Goal: Transaction & Acquisition: Purchase product/service

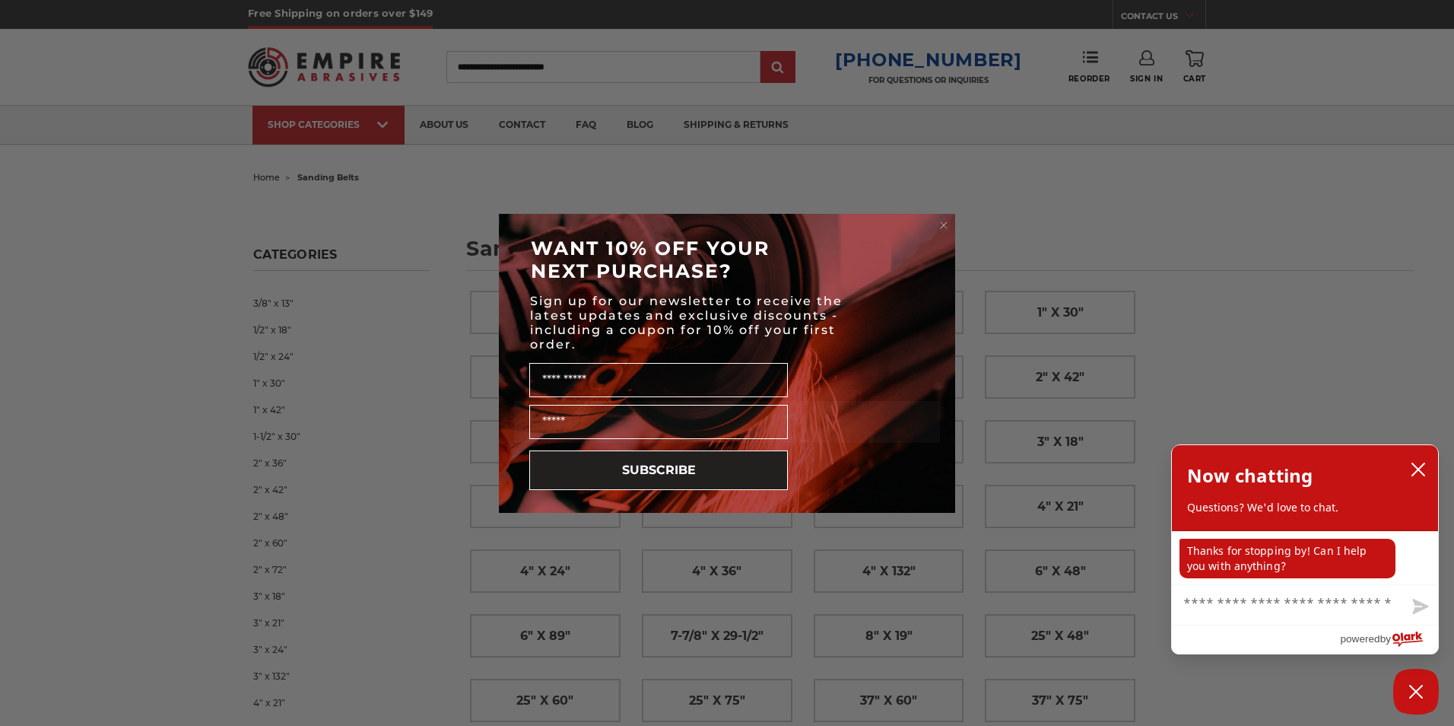
click at [938, 222] on circle "Close dialog" at bounding box center [944, 225] width 14 height 14
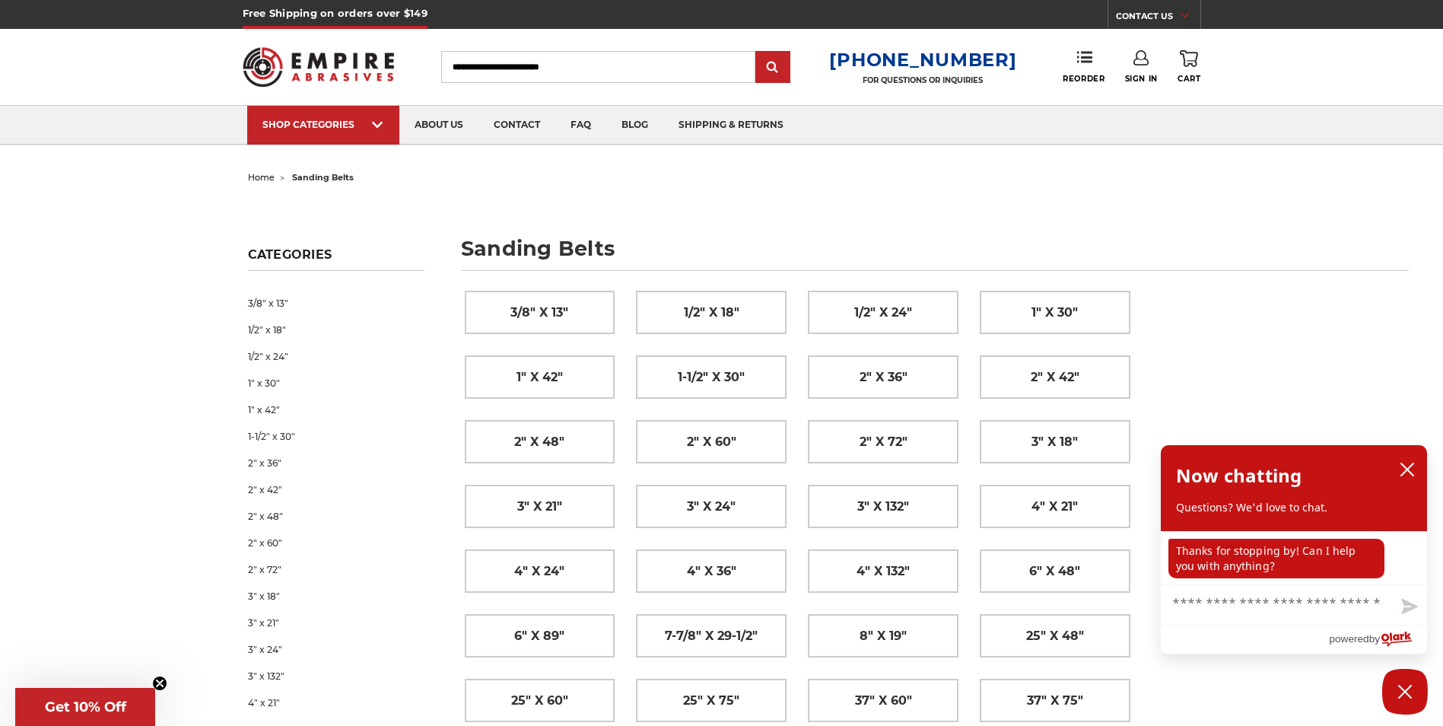
click at [1138, 59] on icon at bounding box center [1140, 57] width 15 height 15
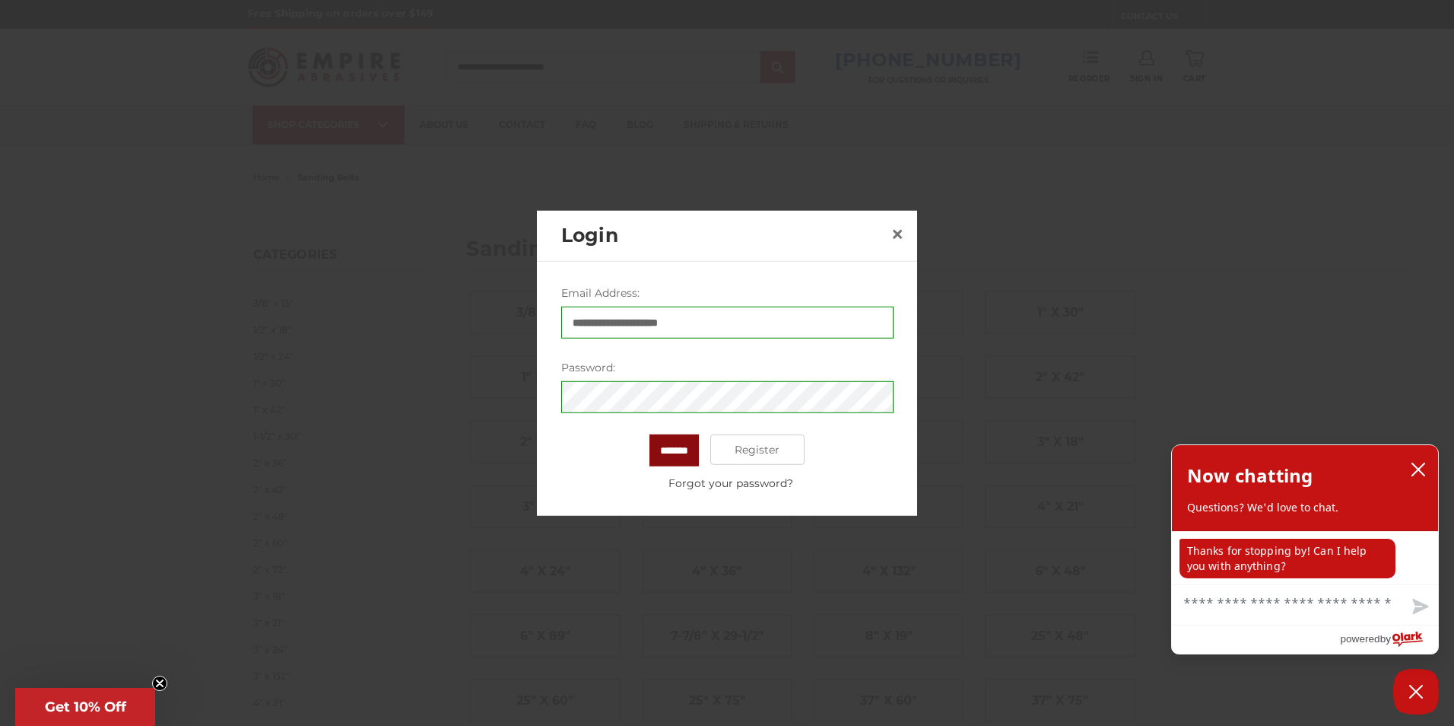
click at [667, 445] on input "*******" at bounding box center [673, 450] width 49 height 32
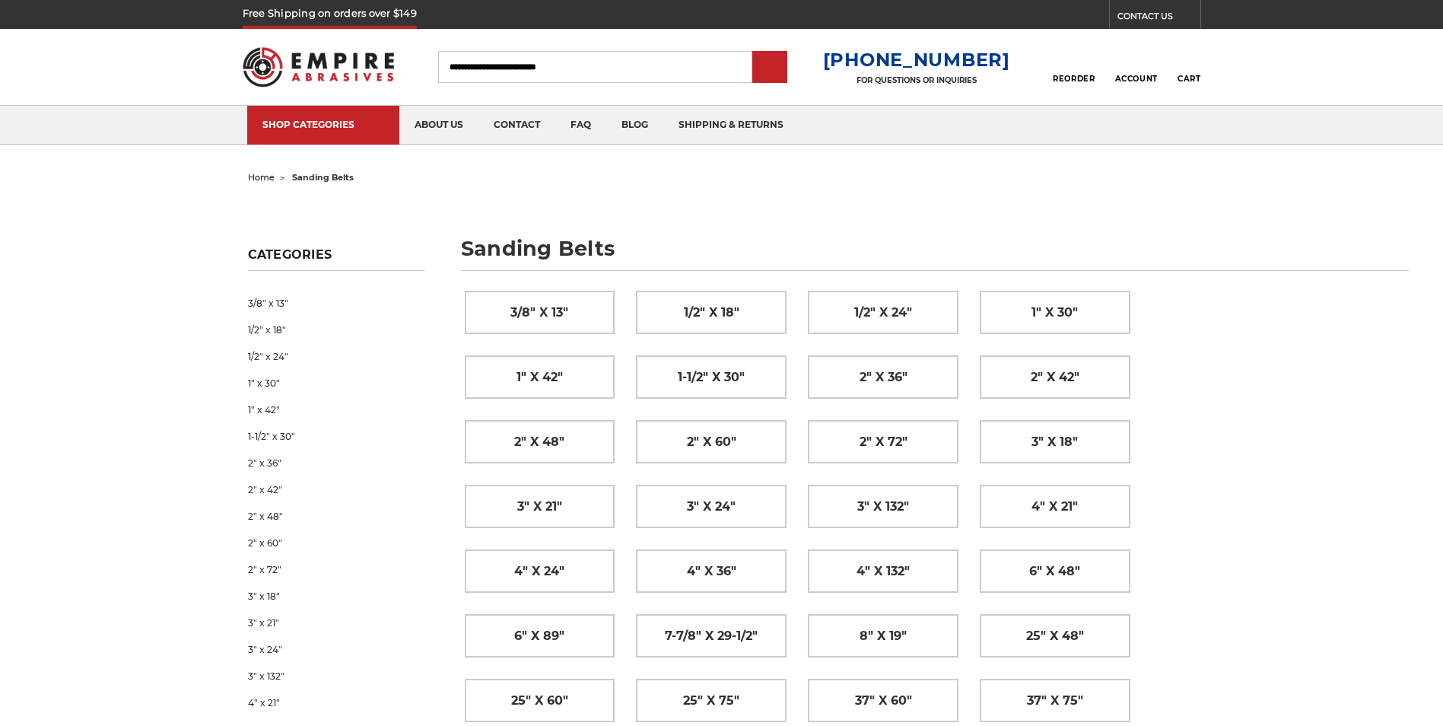
click at [893, 287] on div "3/8" x 13" 1/2" x 18" 1/2" x 24" 1" x 30" 1" x 42" 1-1/2" x 30" 2" x 36" 2" x 4…" at bounding box center [830, 583] width 752 height 606
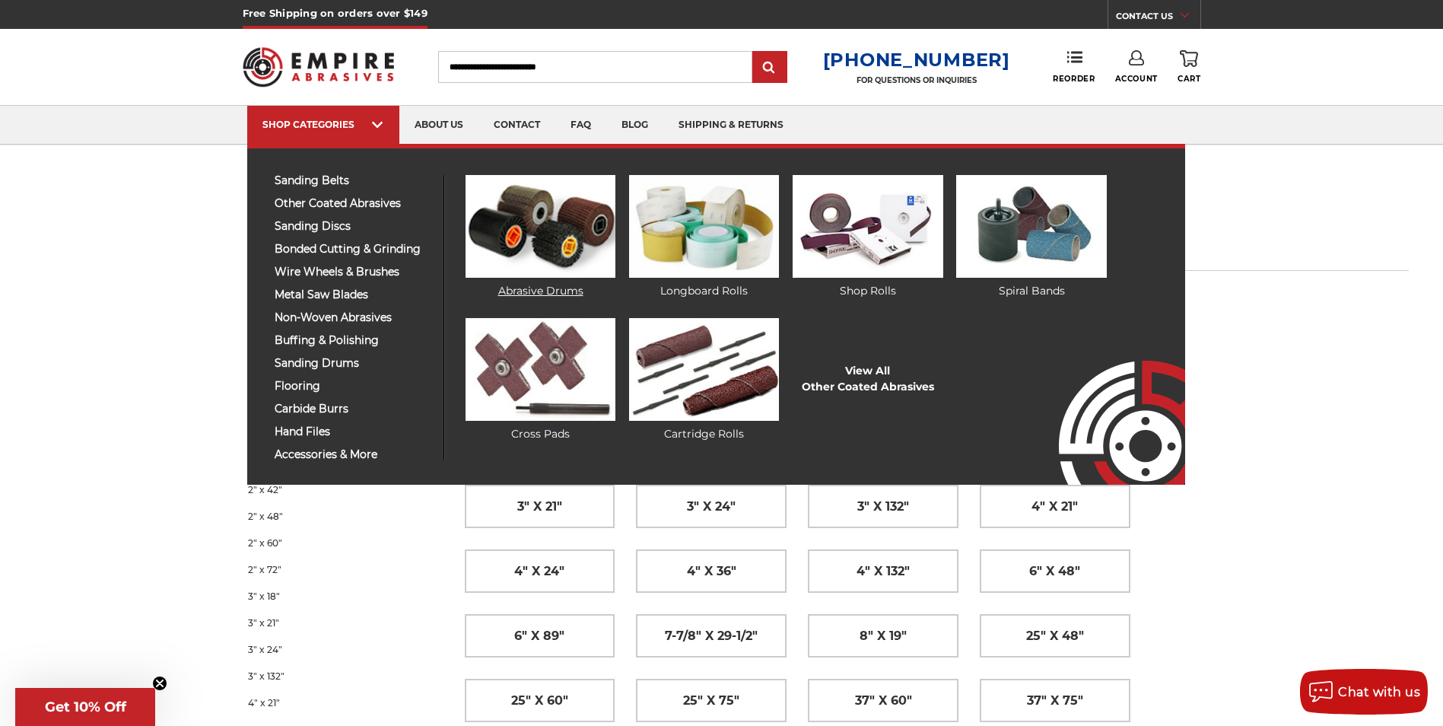
click at [510, 208] on img at bounding box center [540, 226] width 150 height 103
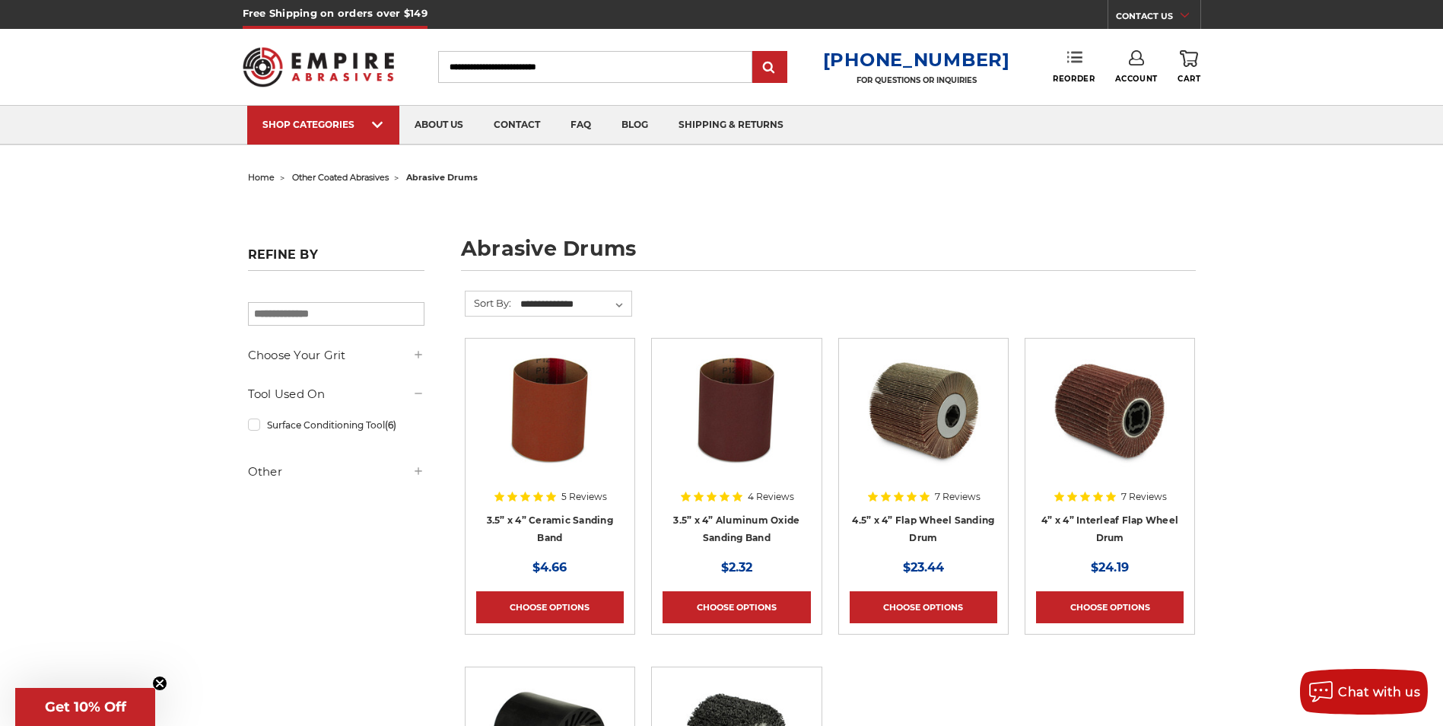
click at [1072, 66] on link "Reorder" at bounding box center [1074, 66] width 42 height 33
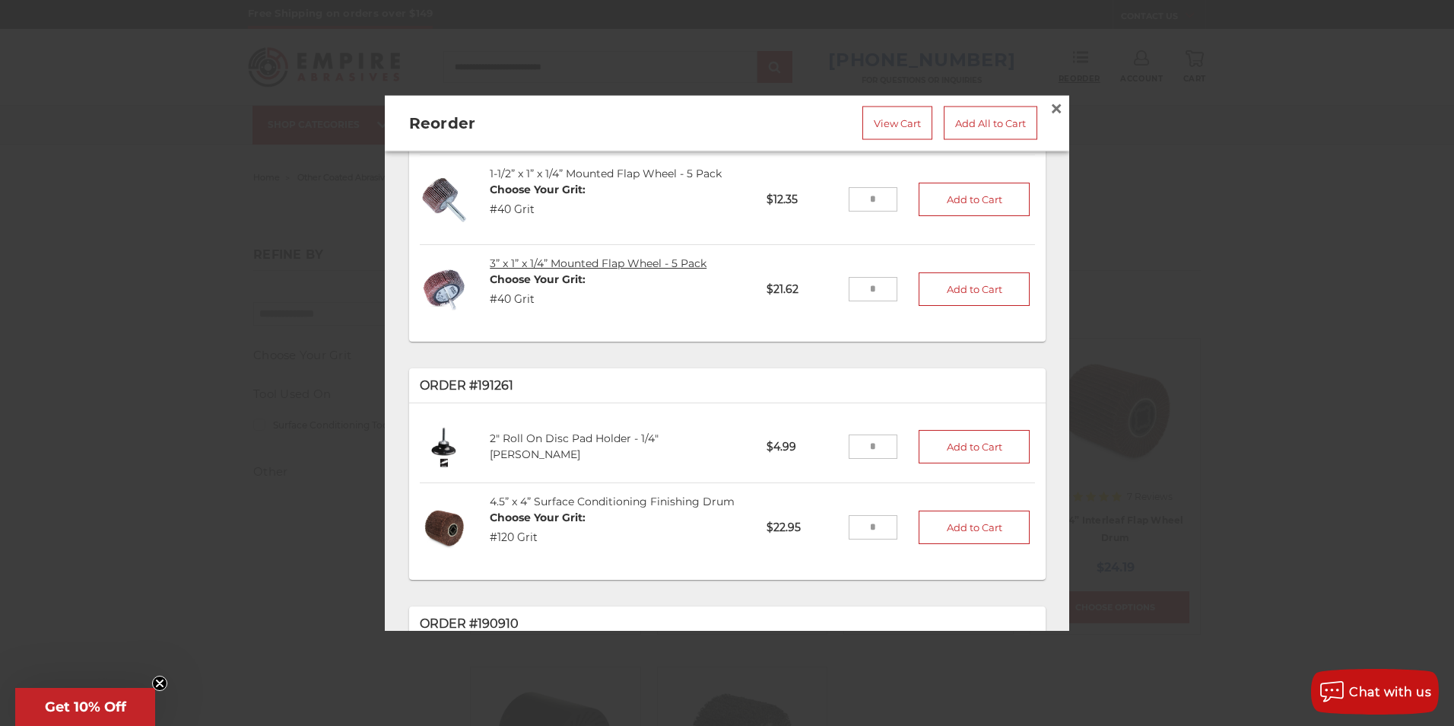
scroll to position [228, 0]
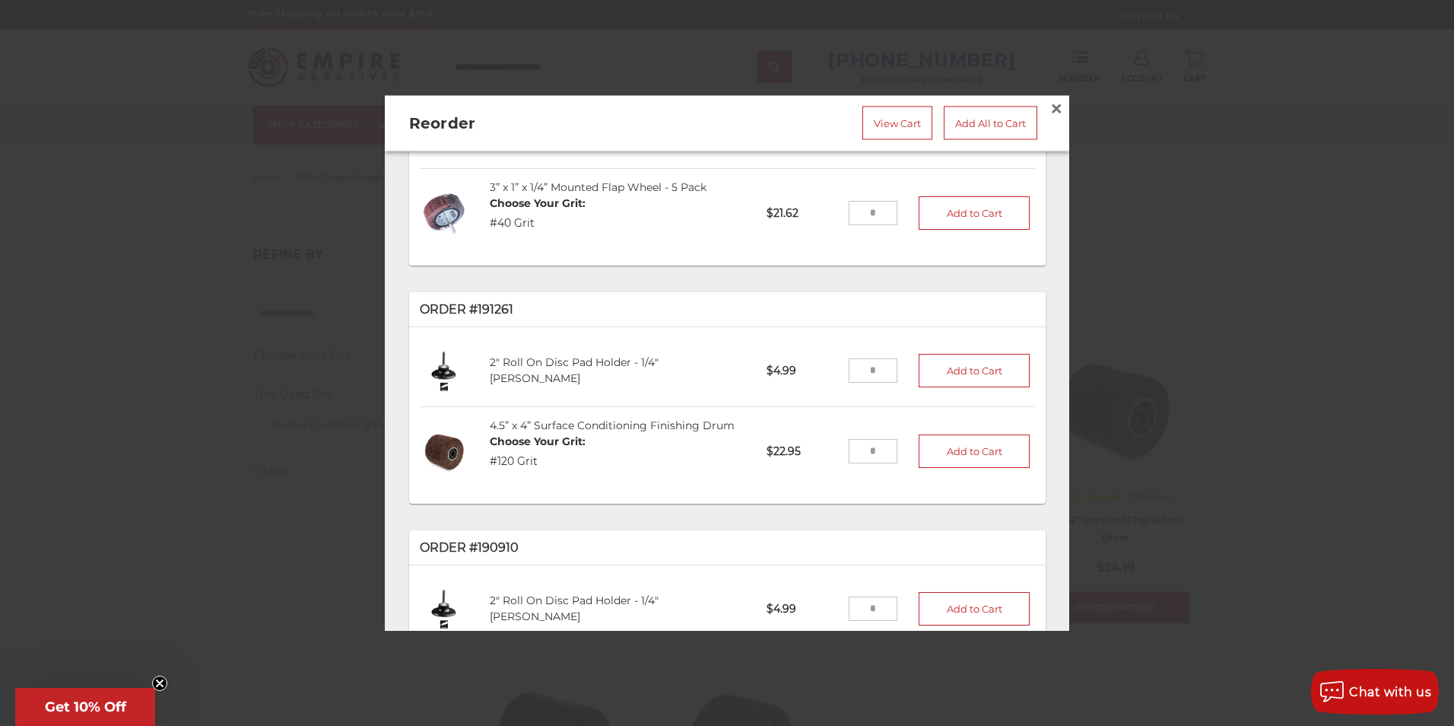
click at [865, 448] on input "tel" at bounding box center [873, 452] width 49 height 24
type input "*"
click at [951, 450] on button "Add to Cart" at bounding box center [974, 451] width 111 height 33
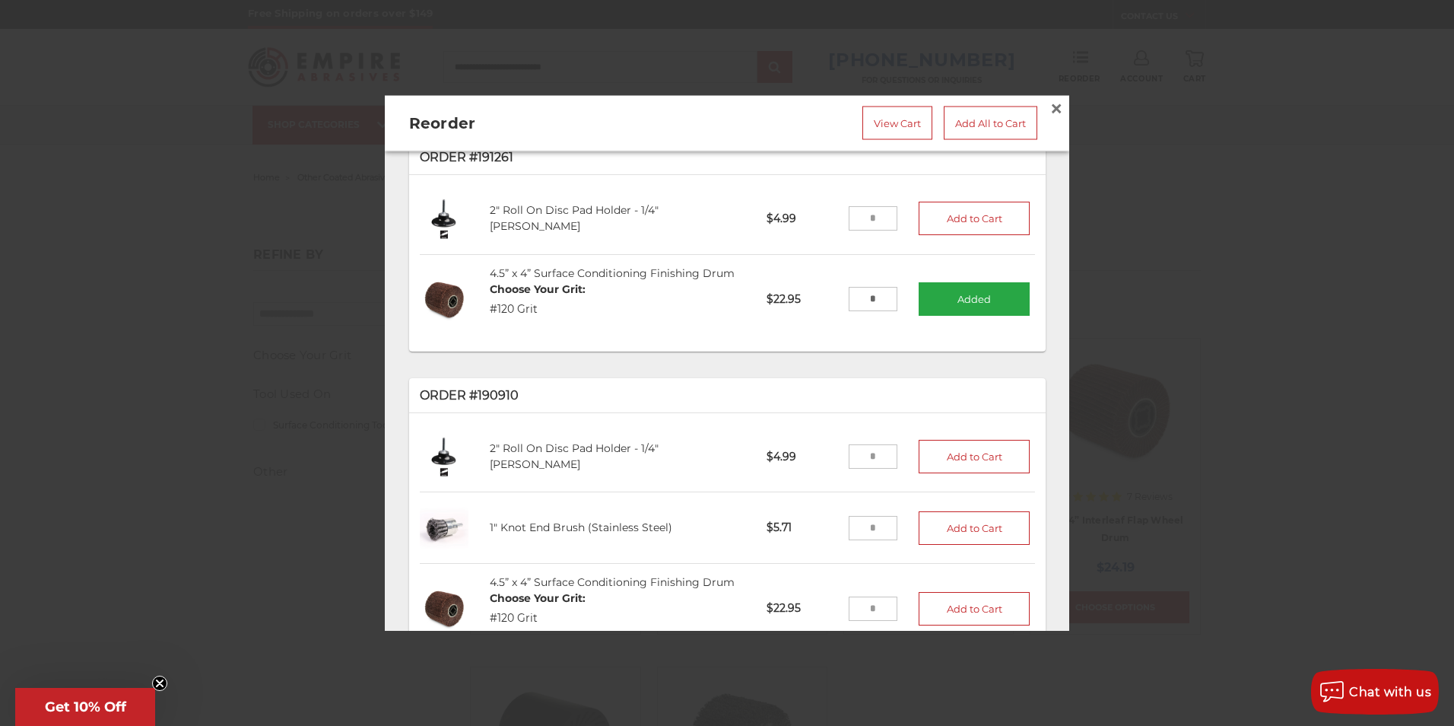
scroll to position [456, 0]
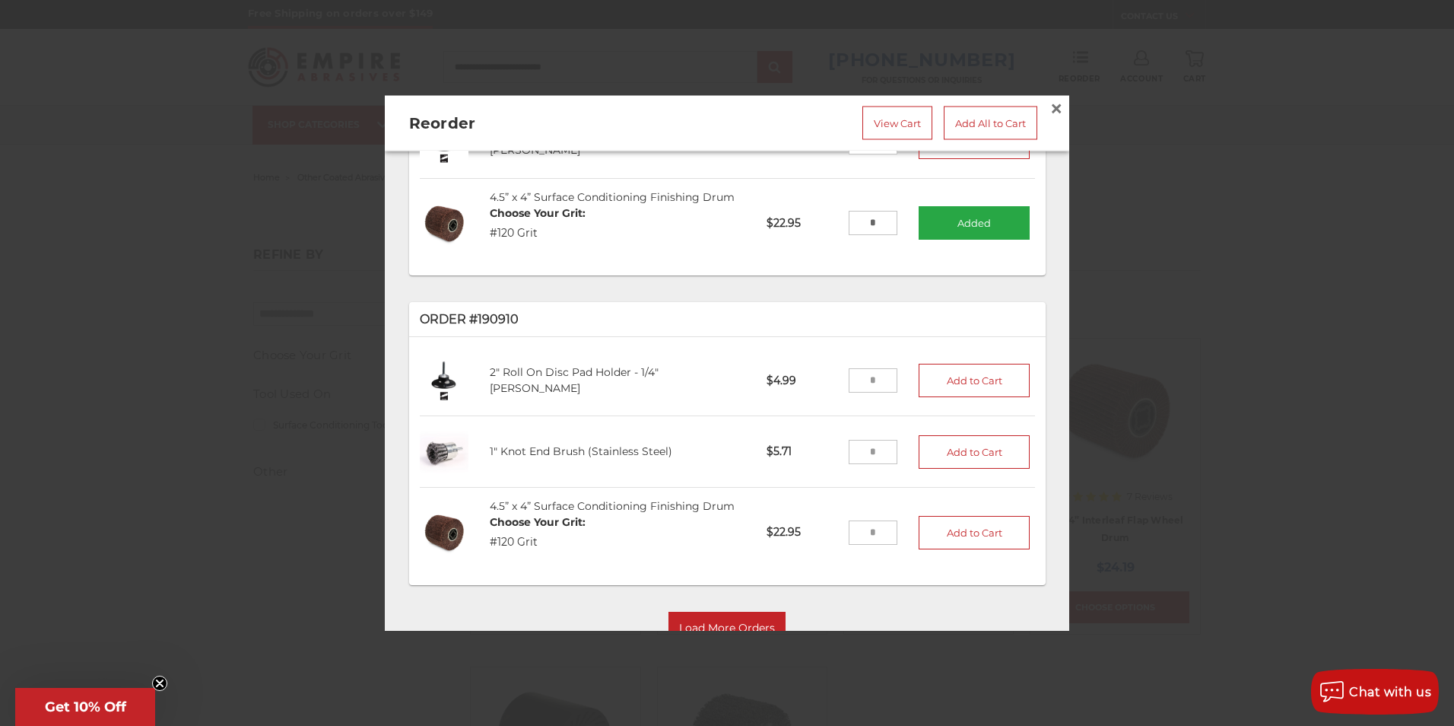
click at [865, 442] on input "tel" at bounding box center [873, 452] width 49 height 24
type input "**"
click at [955, 440] on button "Add to Cart" at bounding box center [974, 451] width 111 height 33
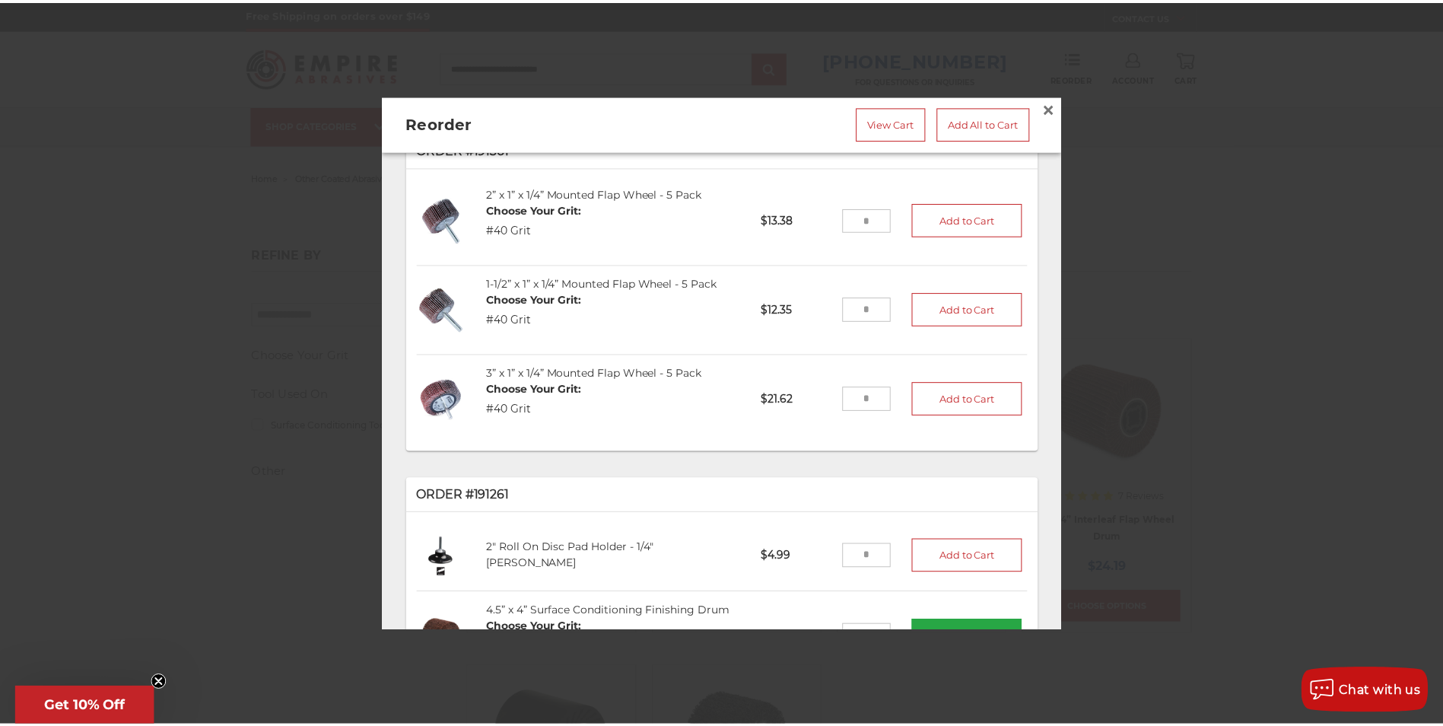
scroll to position [0, 0]
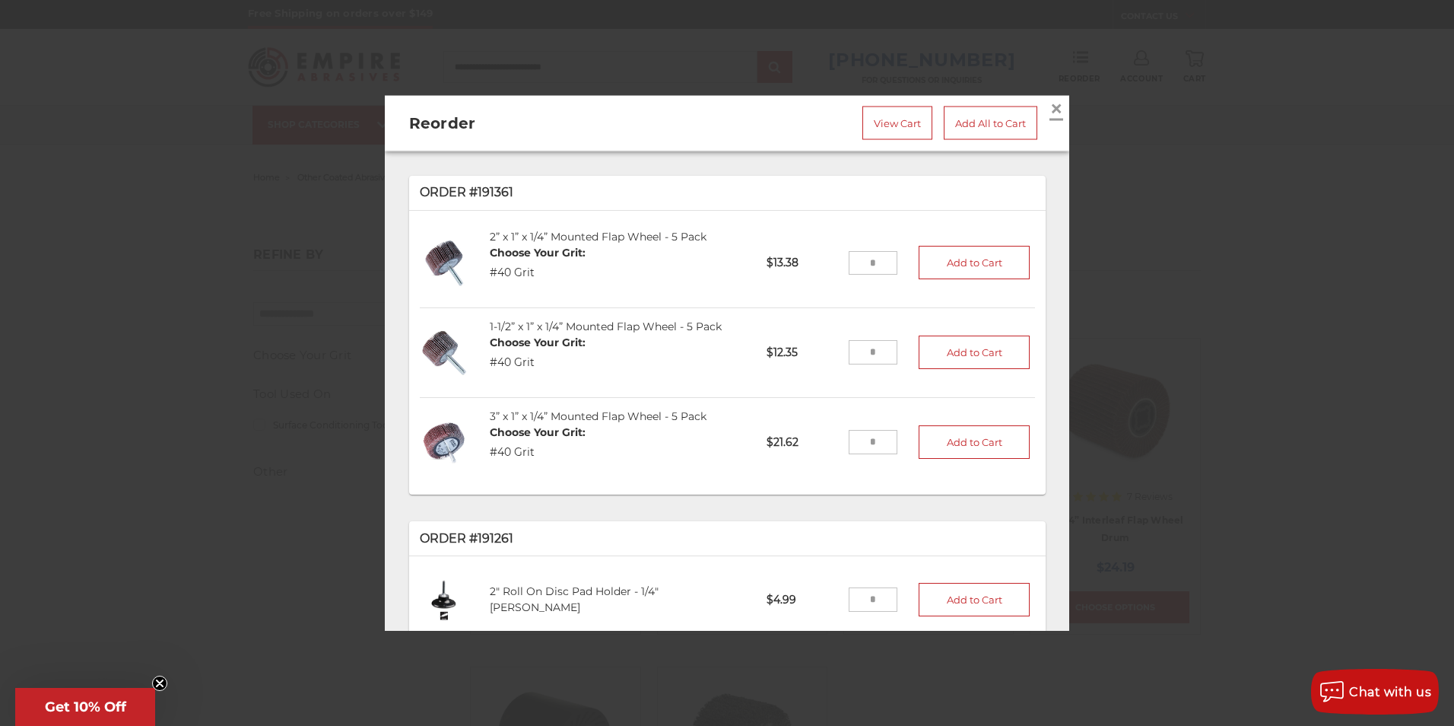
click at [1050, 103] on span "×" at bounding box center [1057, 109] width 14 height 30
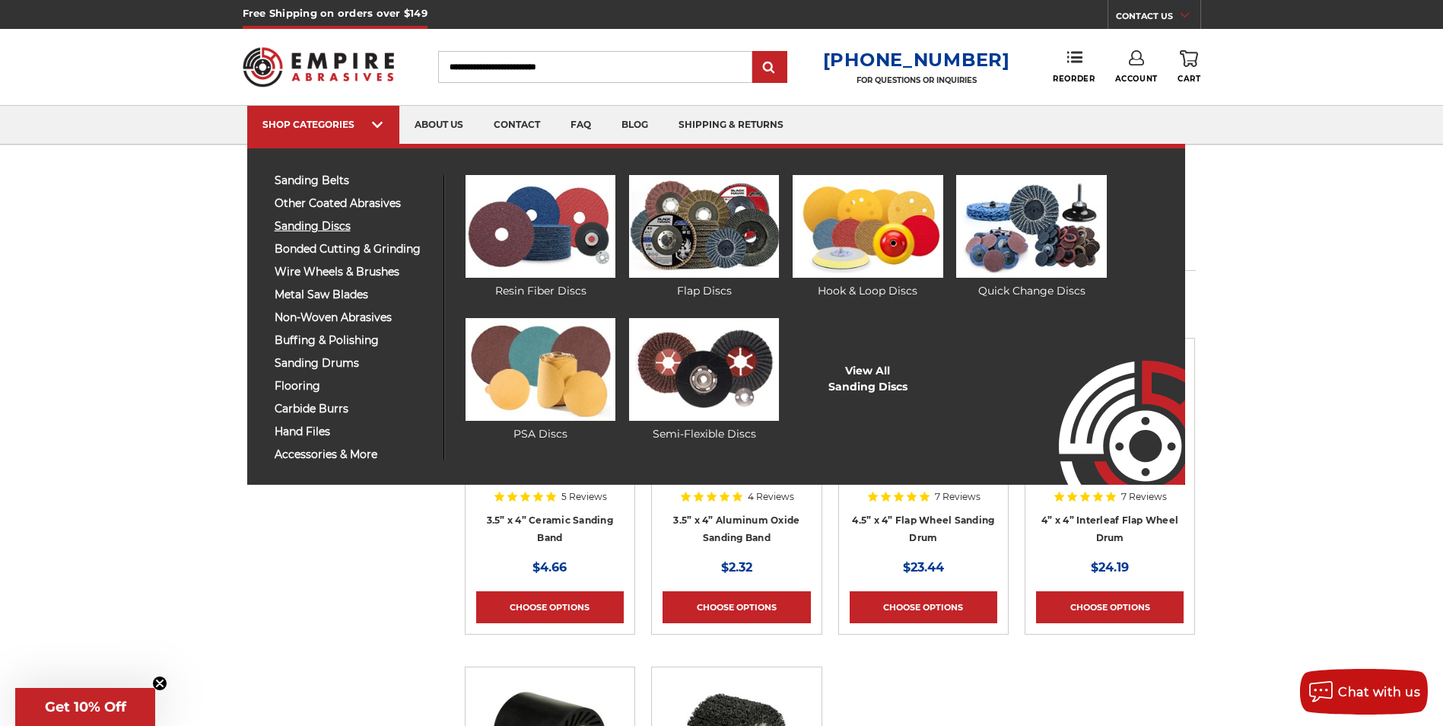
click at [316, 225] on span "sanding discs" at bounding box center [353, 226] width 157 height 11
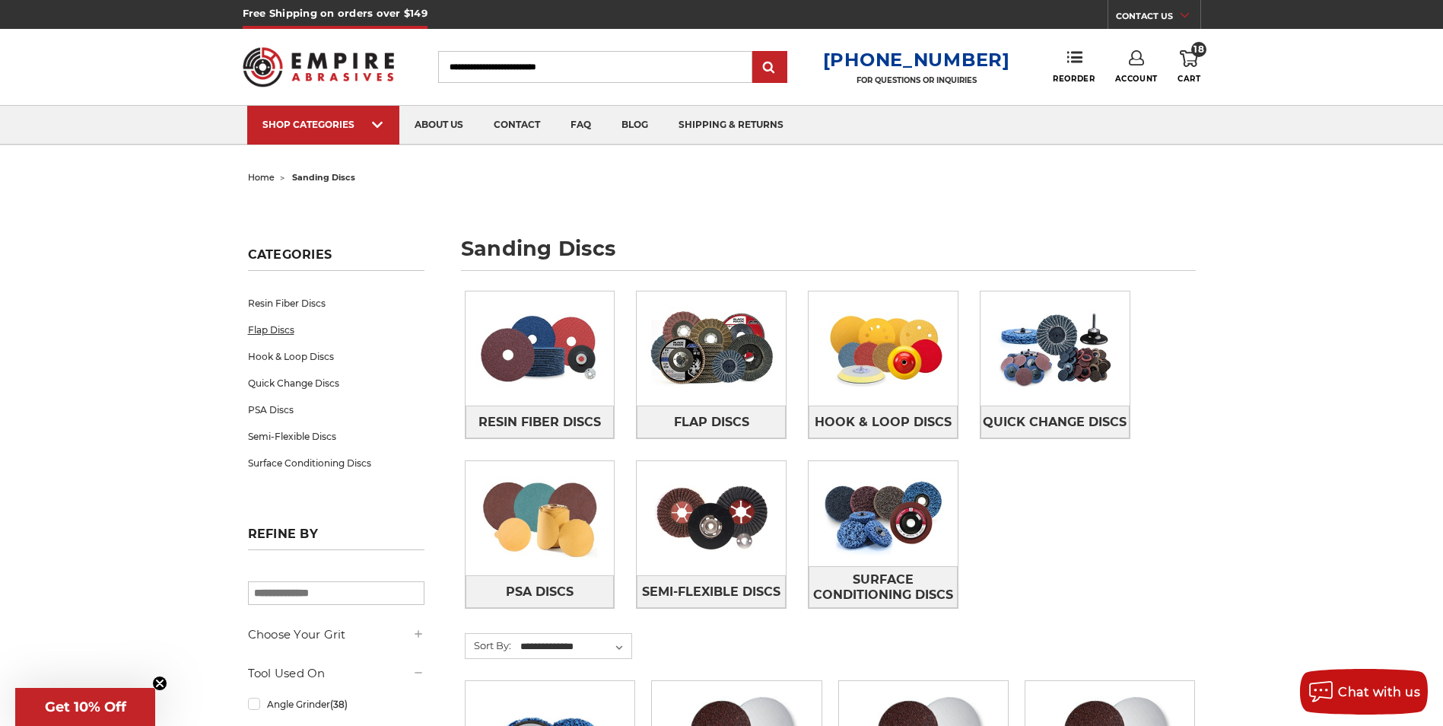
click at [274, 334] on link "Flap Discs" at bounding box center [336, 329] width 176 height 27
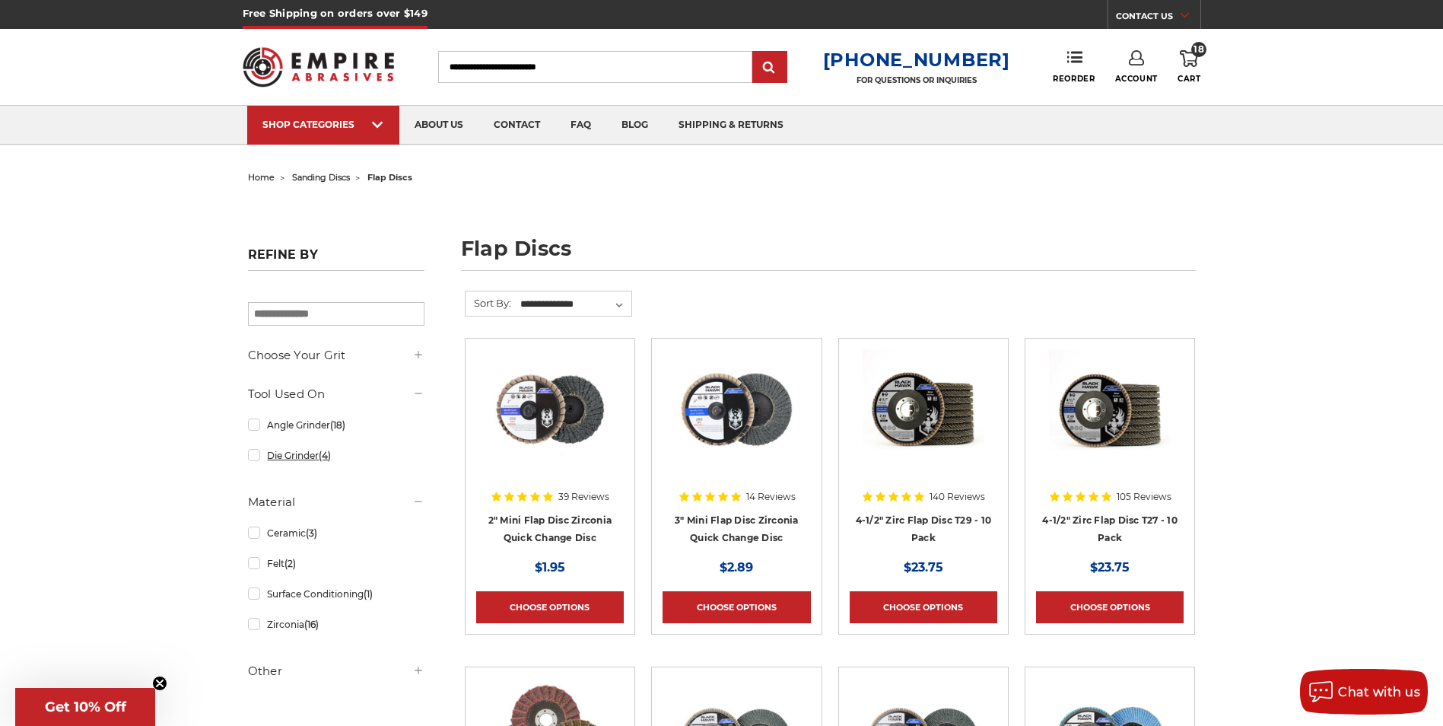
click at [279, 456] on link "Die Grinder (4)" at bounding box center [336, 455] width 176 height 27
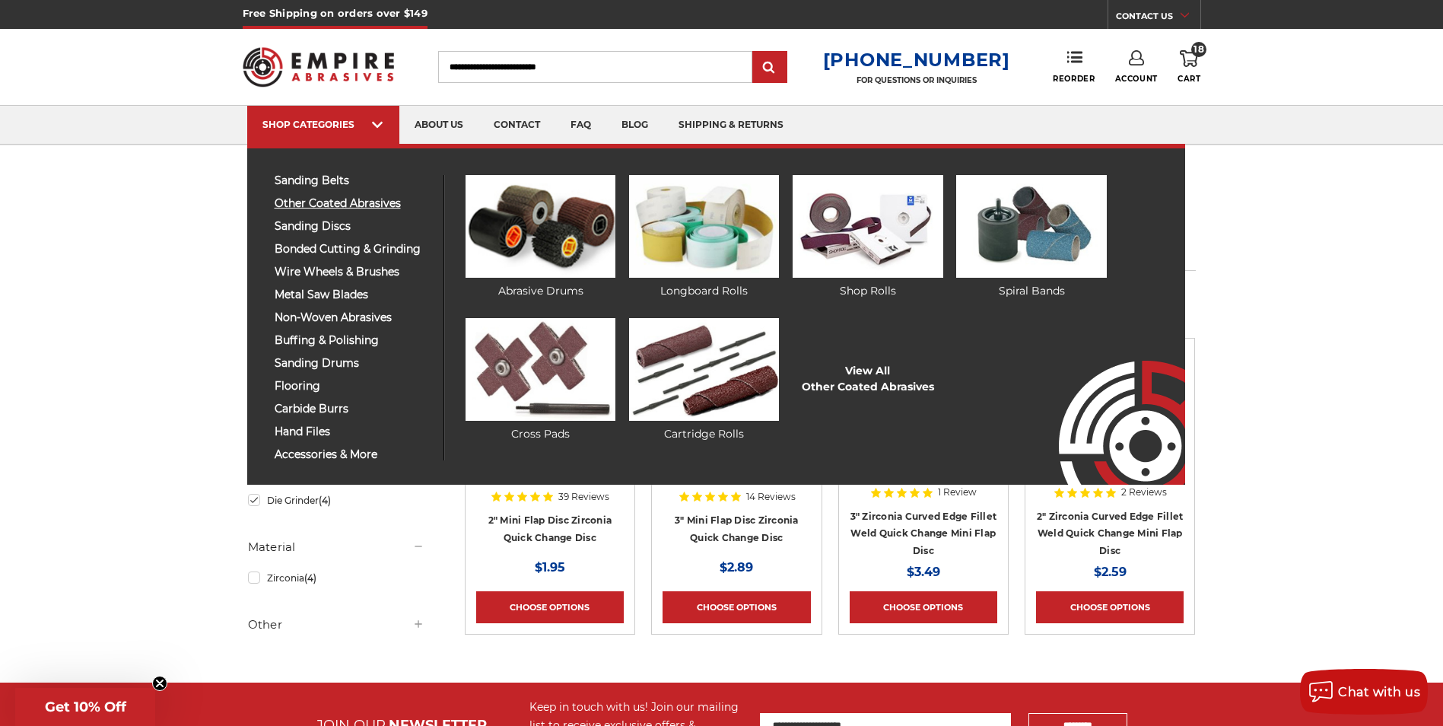
click at [313, 202] on span "other coated abrasives" at bounding box center [353, 203] width 157 height 11
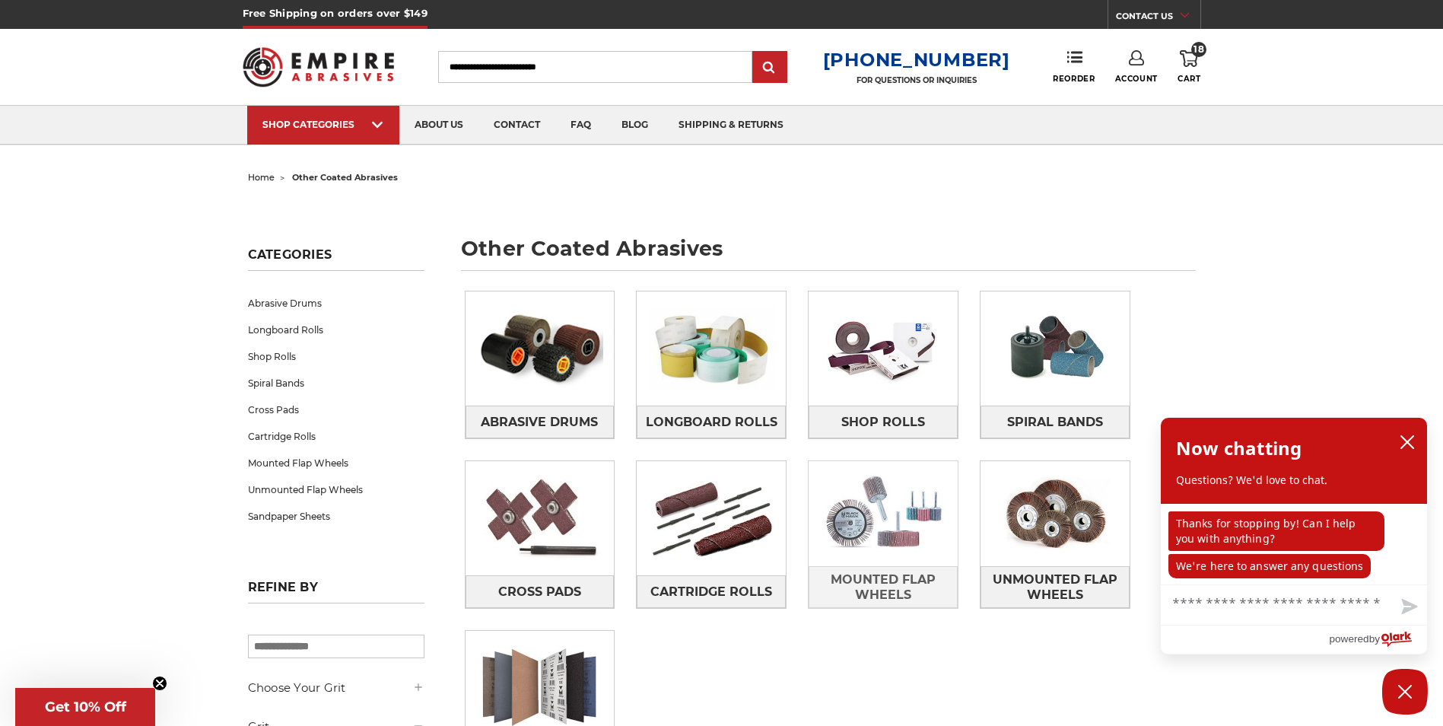
click at [900, 544] on img at bounding box center [882, 513] width 149 height 105
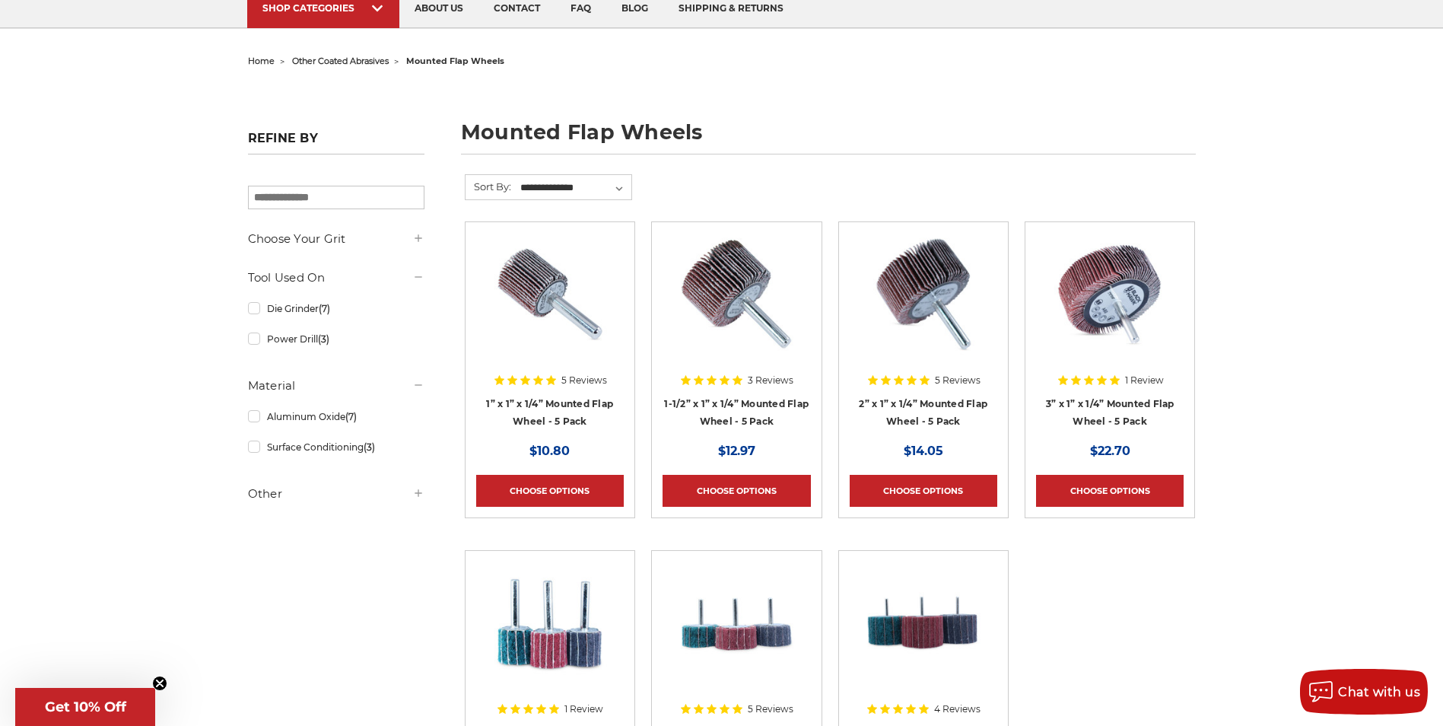
scroll to position [152, 0]
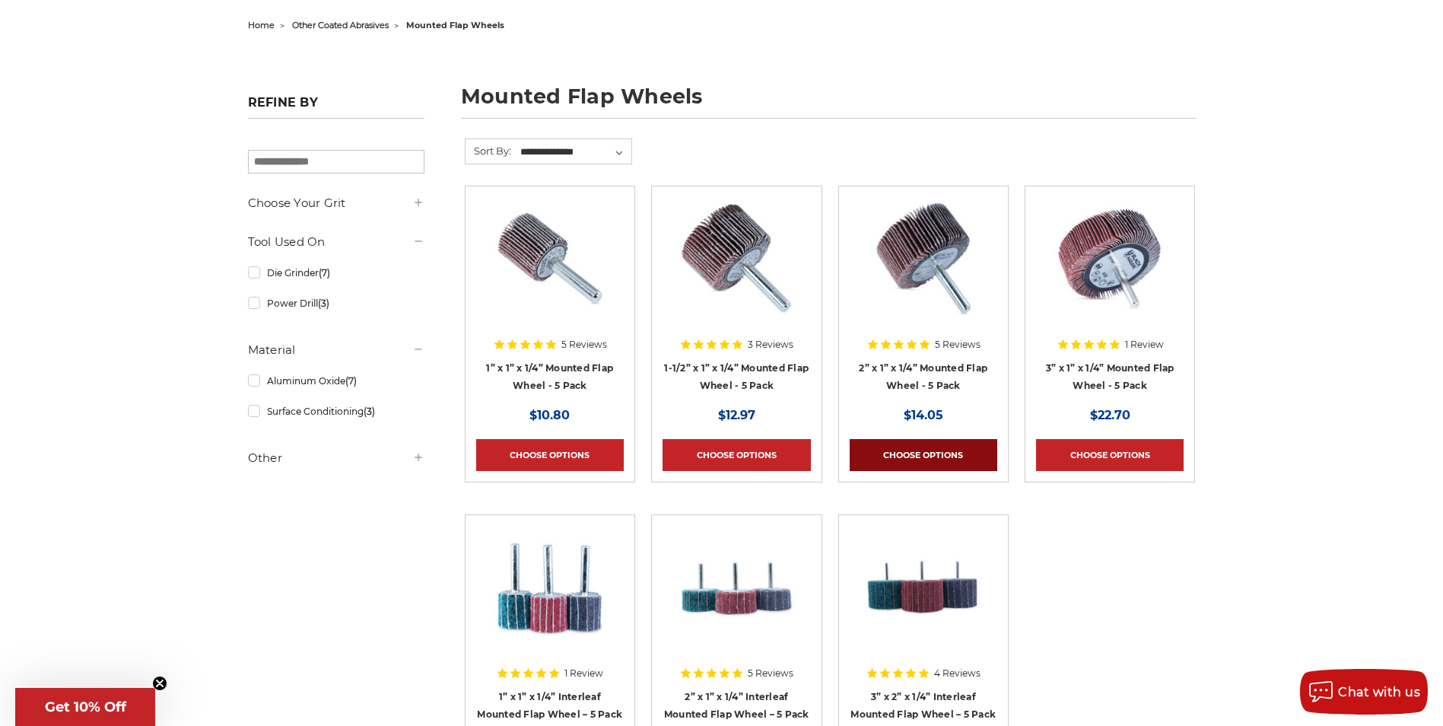
click at [904, 460] on link "Choose Options" at bounding box center [924, 455] width 148 height 32
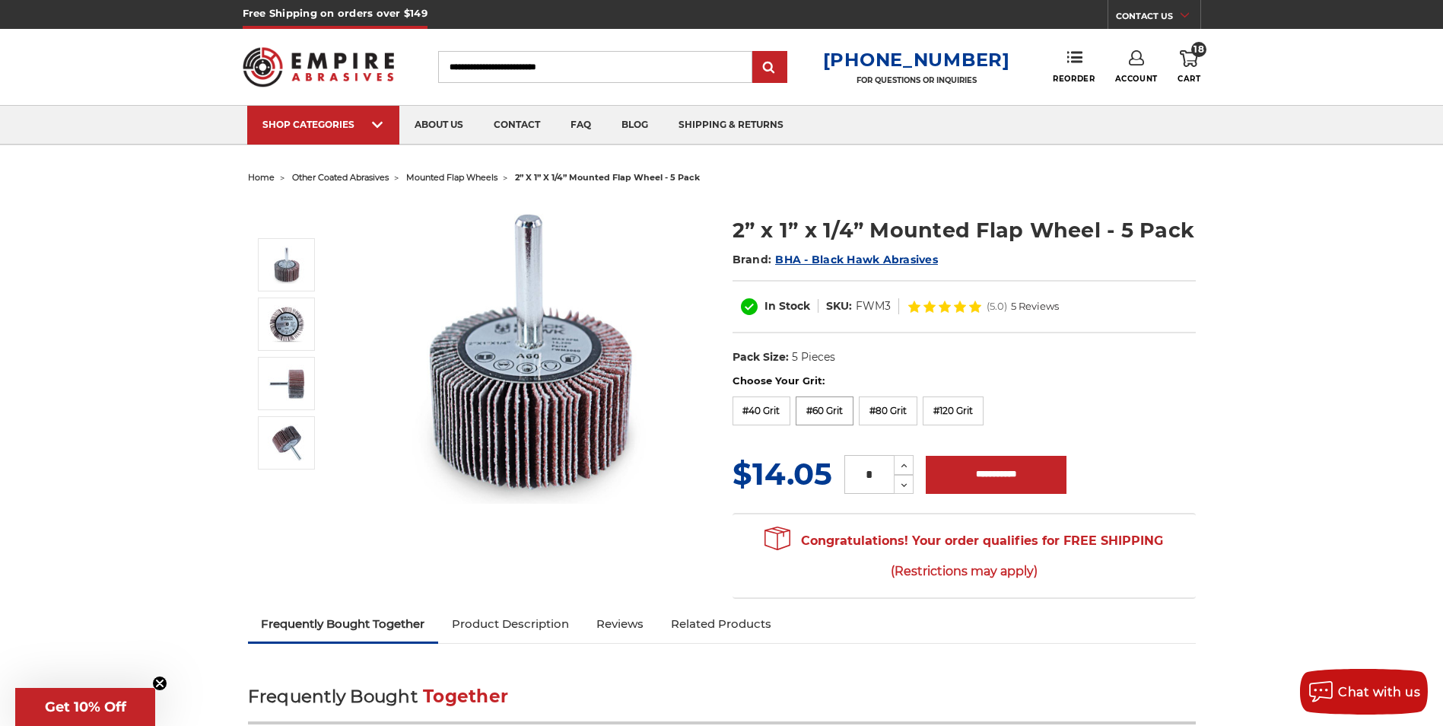
click at [820, 413] on label "#60 Grit" at bounding box center [825, 410] width 58 height 29
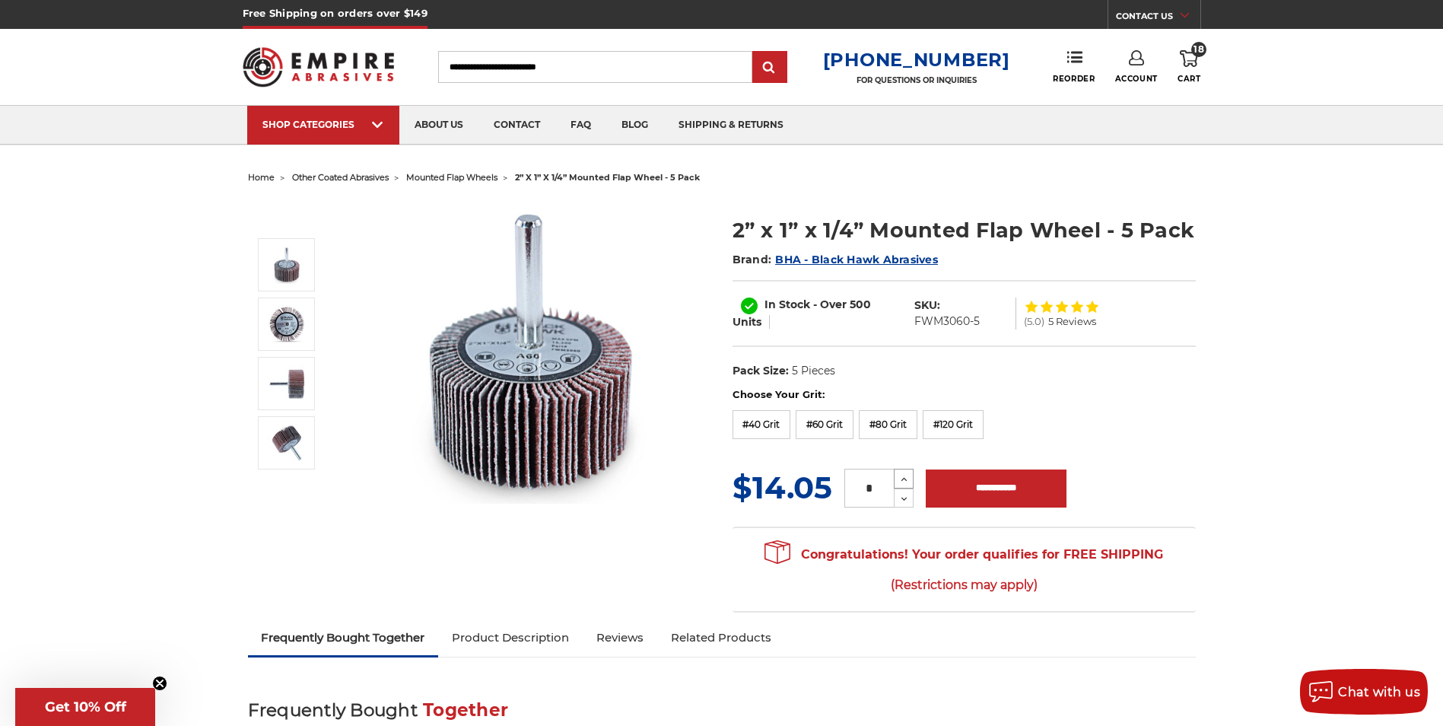
click at [904, 476] on icon at bounding box center [903, 479] width 11 height 14
click at [901, 481] on icon at bounding box center [903, 479] width 11 height 14
click at [902, 481] on icon at bounding box center [903, 479] width 11 height 14
type input "*"
click at [978, 489] on input "**********" at bounding box center [996, 488] width 141 height 38
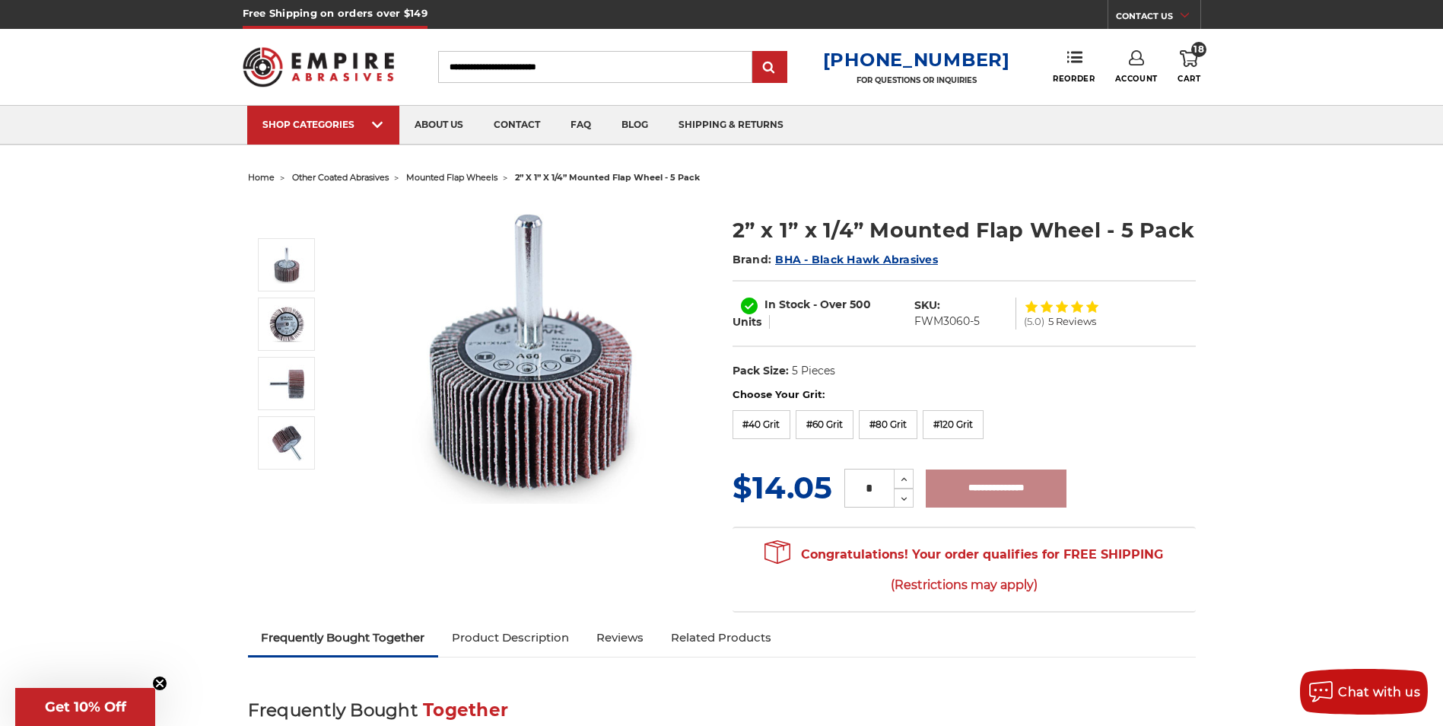
type input "**********"
click at [1194, 66] on use at bounding box center [1189, 58] width 18 height 17
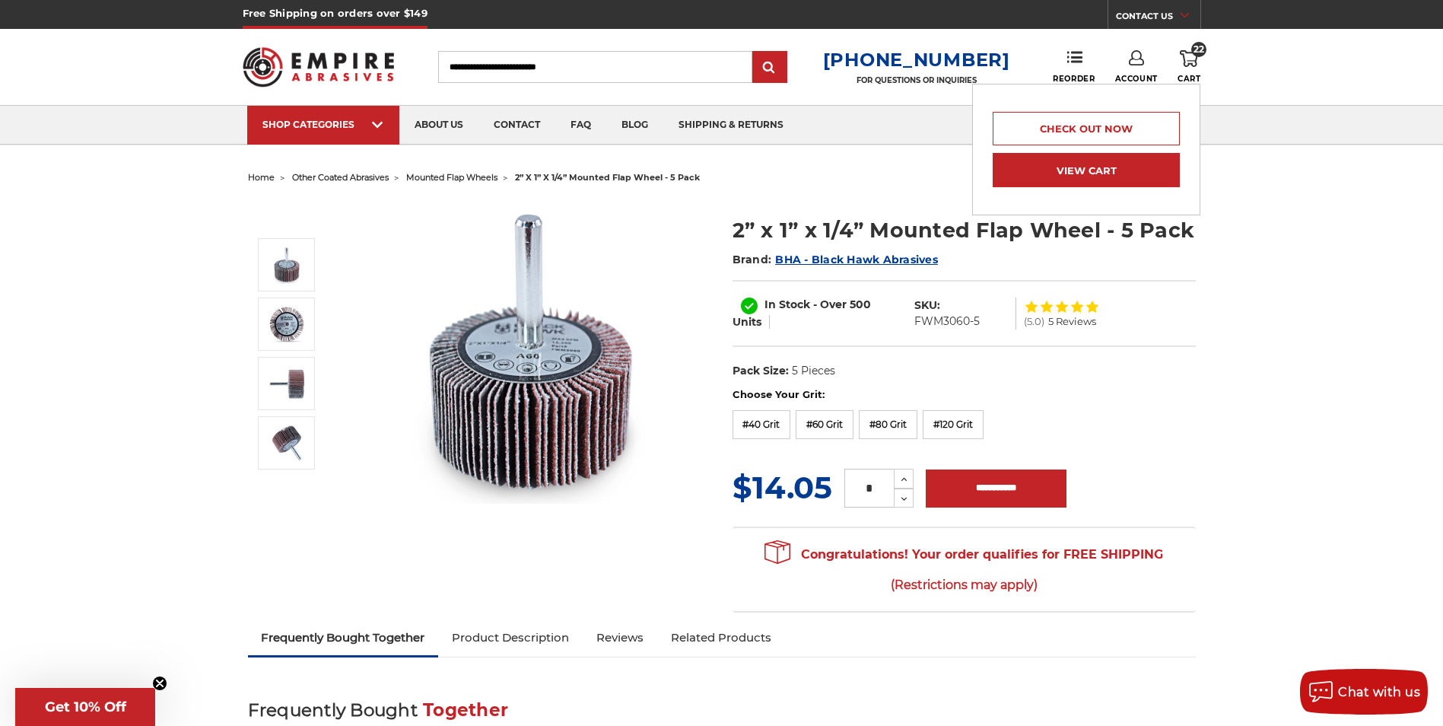
click at [1091, 160] on link "View Cart" at bounding box center [1085, 170] width 187 height 34
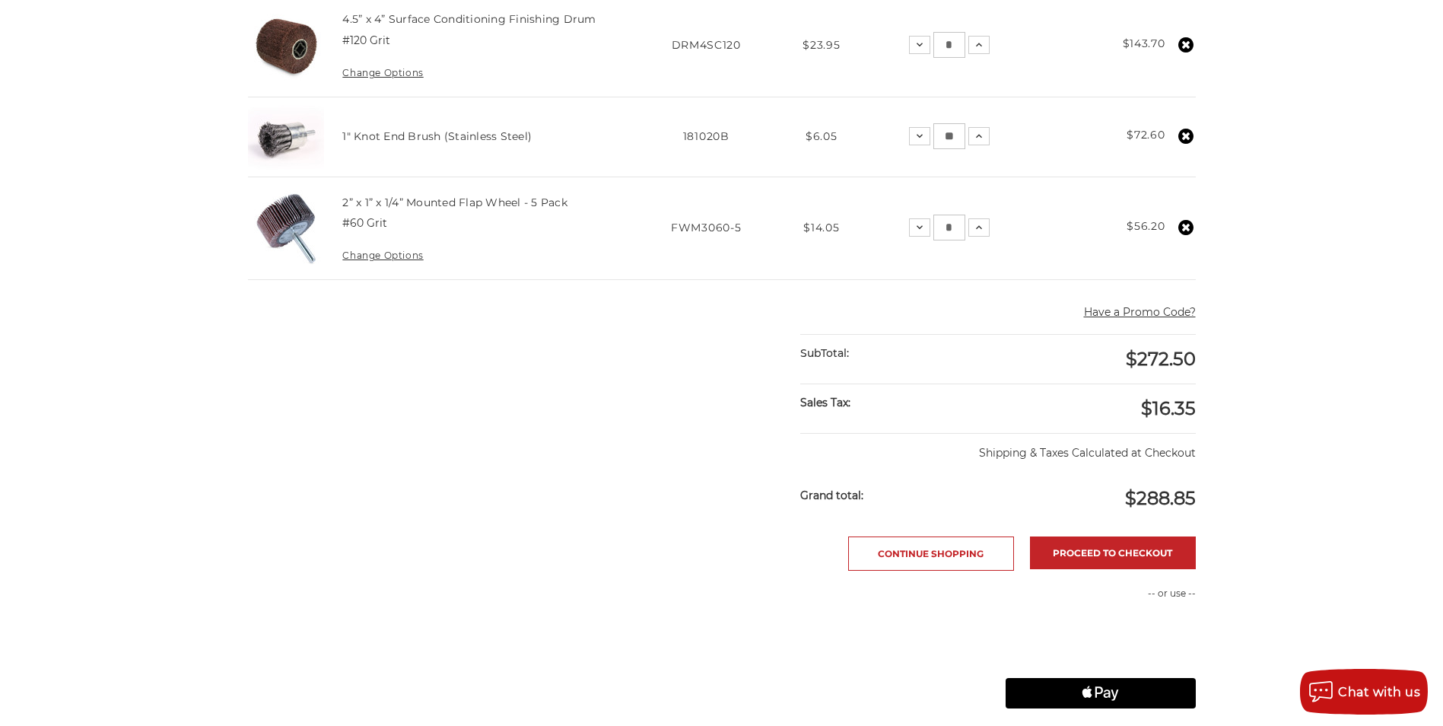
scroll to position [456, 0]
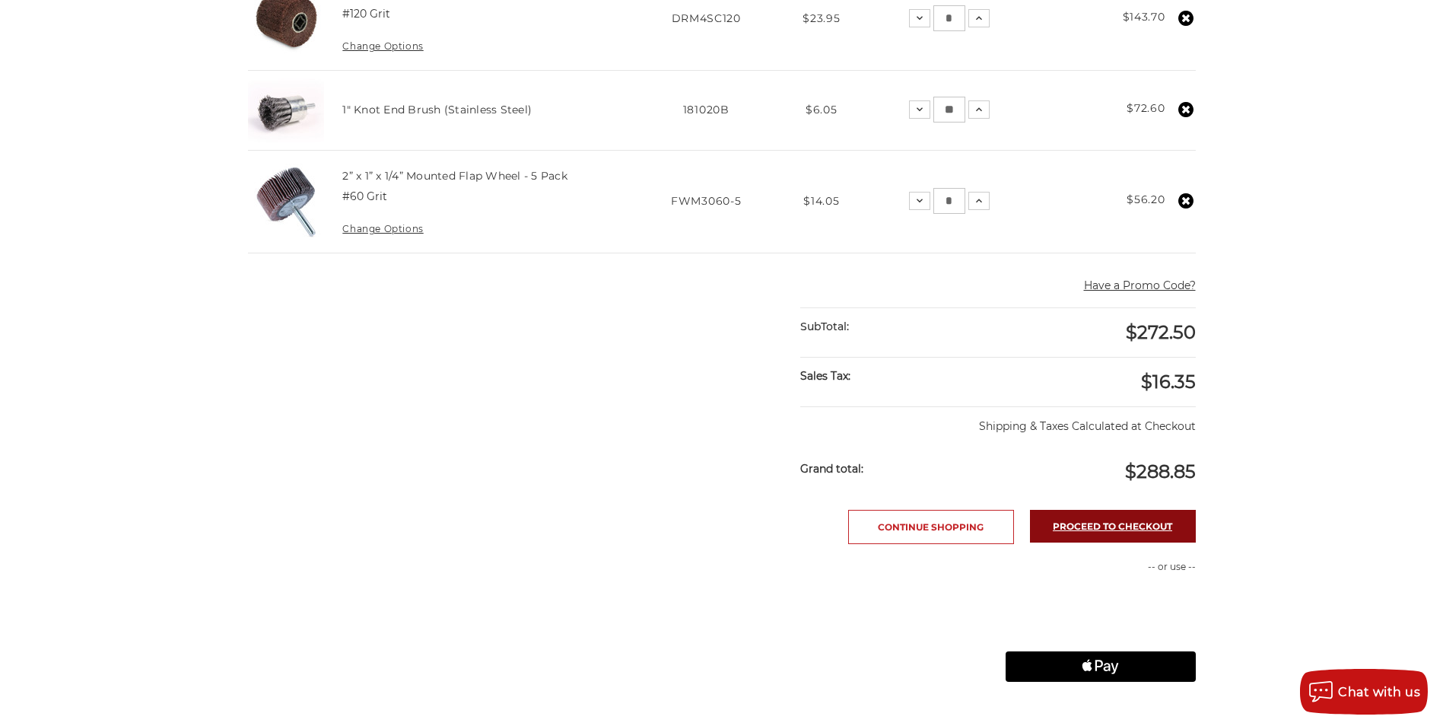
click at [1098, 532] on link "Proceed to checkout" at bounding box center [1113, 526] width 166 height 33
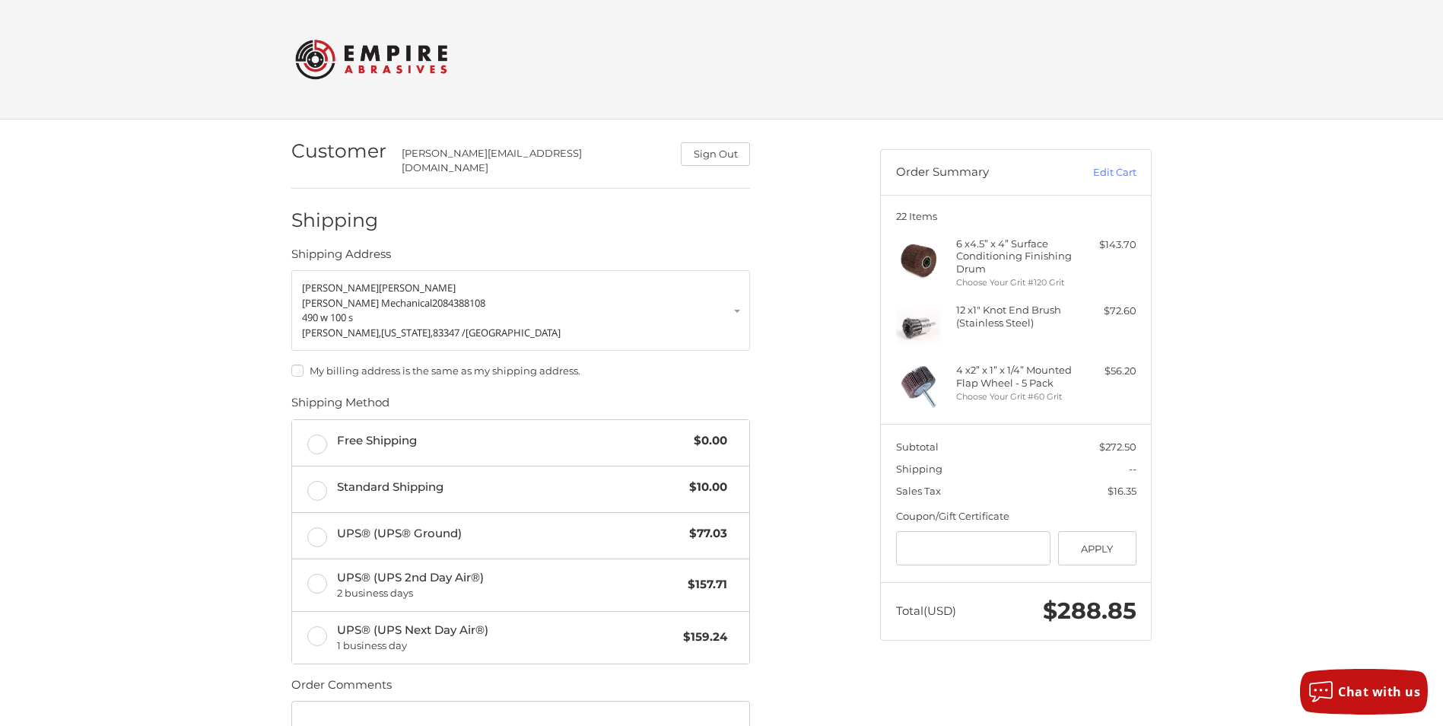
click at [295, 364] on label "My billing address is the same as my shipping address." at bounding box center [520, 370] width 459 height 12
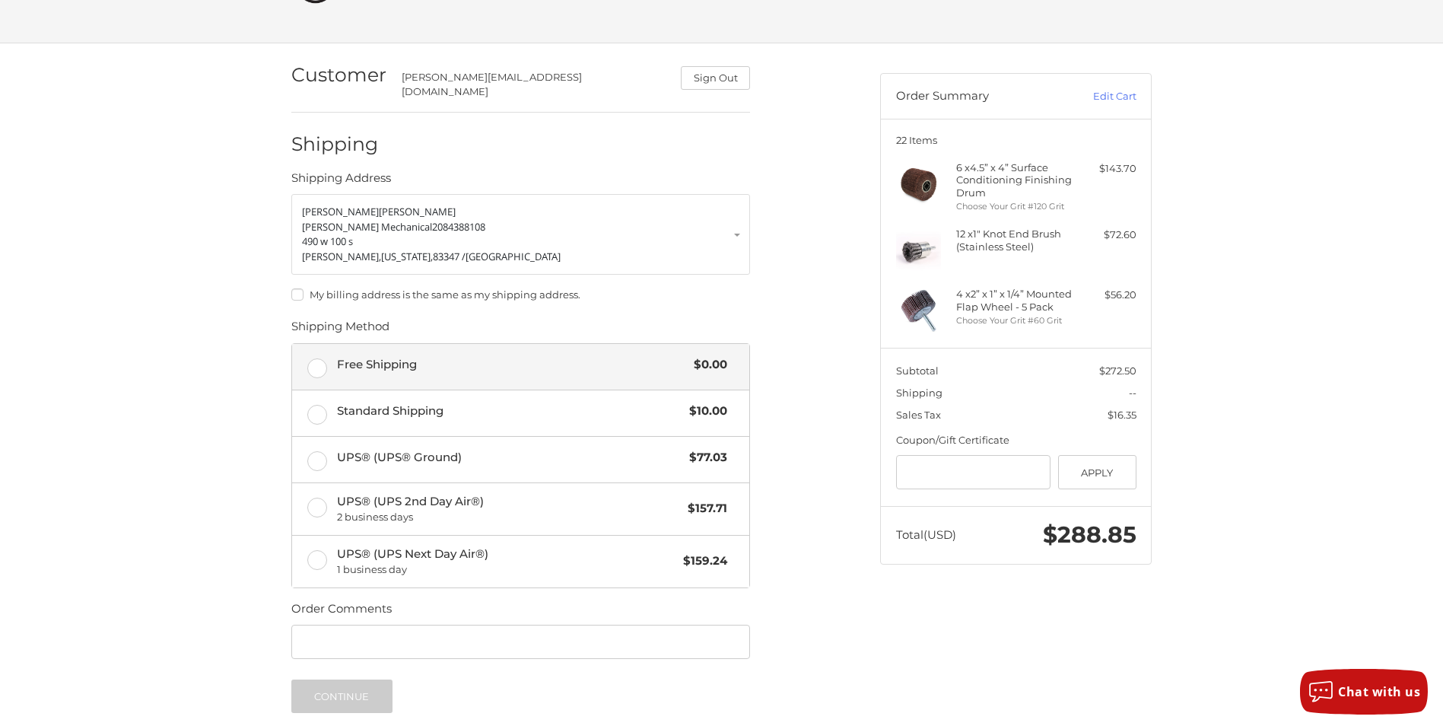
click at [318, 360] on label "Free Shipping $0.00" at bounding box center [520, 367] width 457 height 46
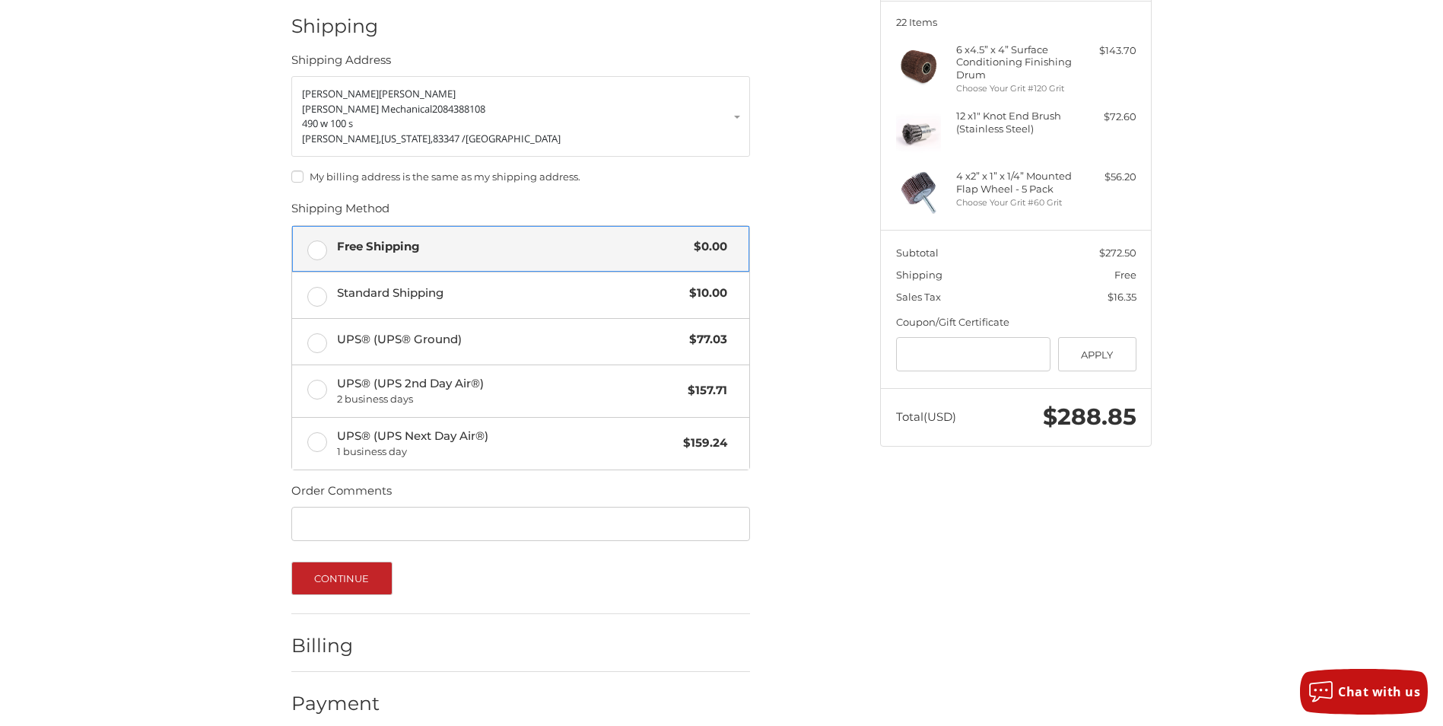
scroll to position [202, 0]
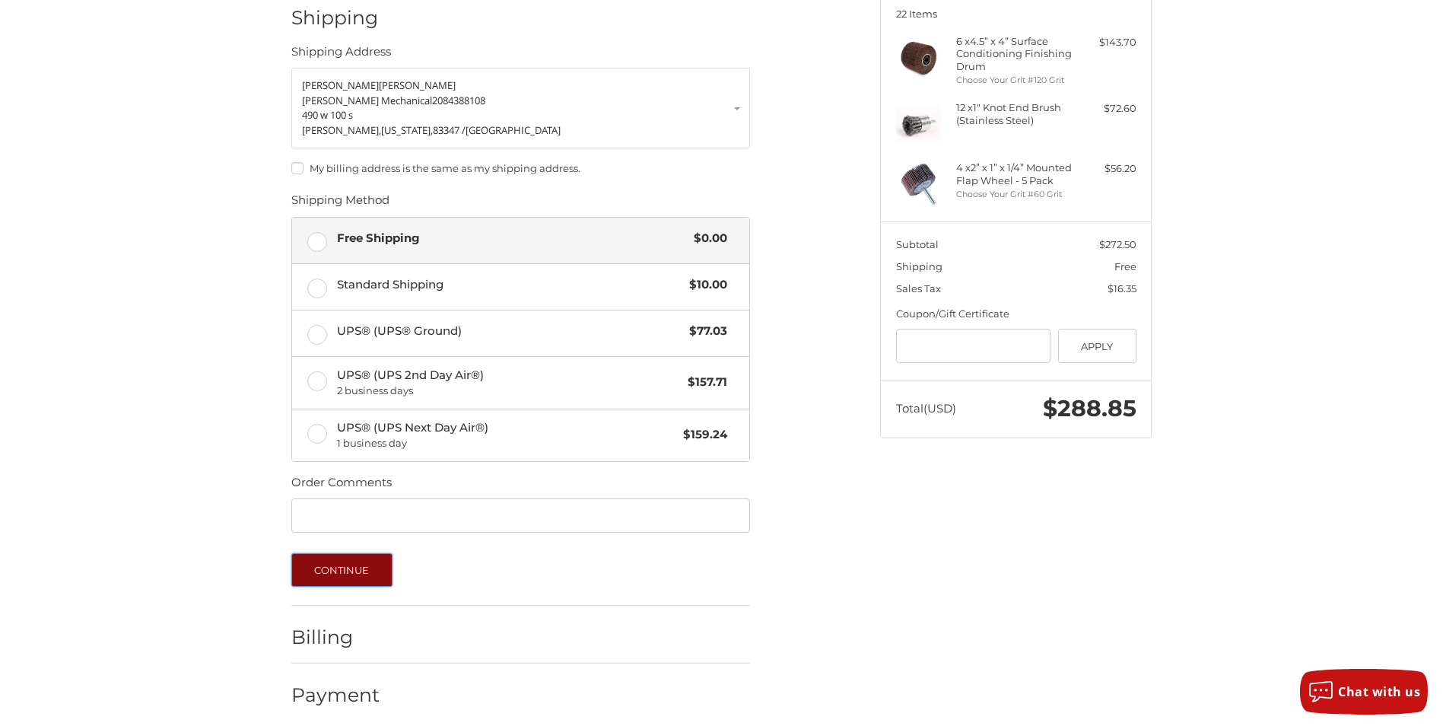
click at [348, 561] on button "Continue" at bounding box center [341, 569] width 101 height 33
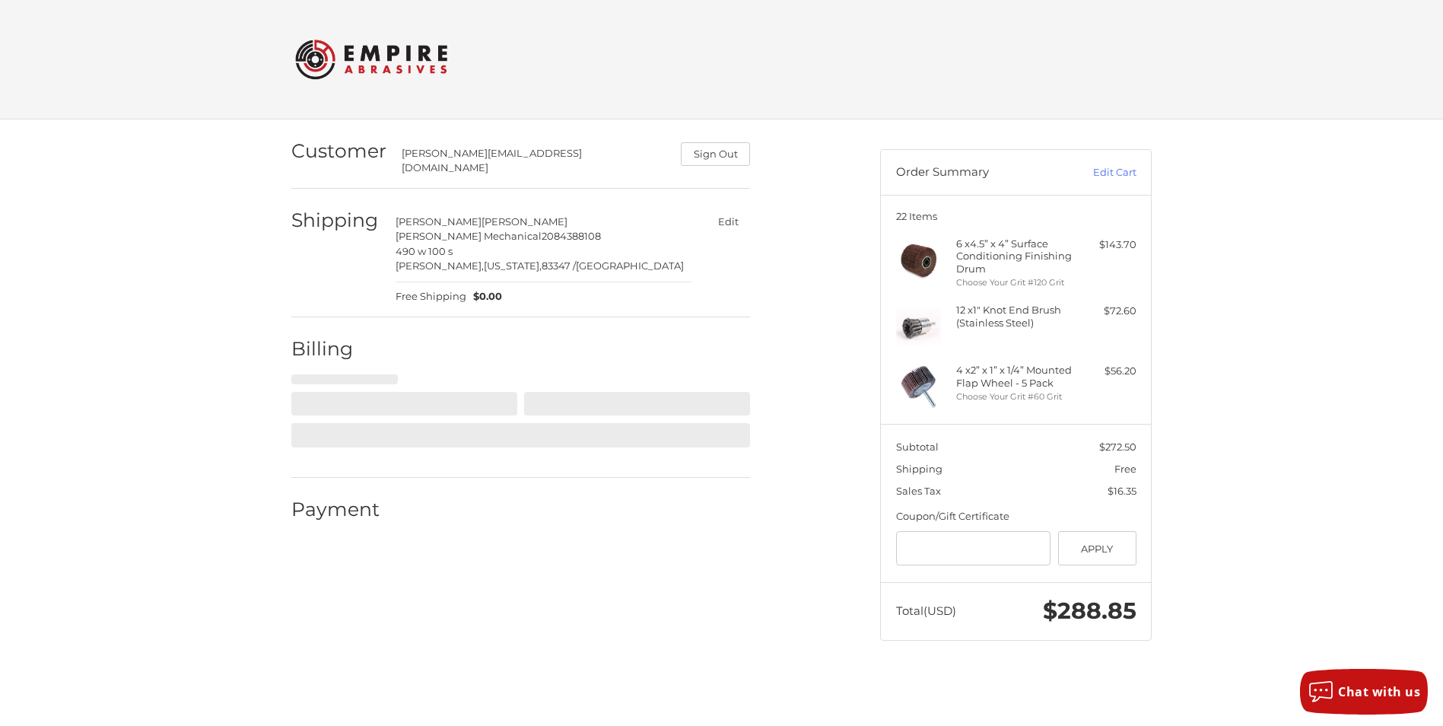
select select "**"
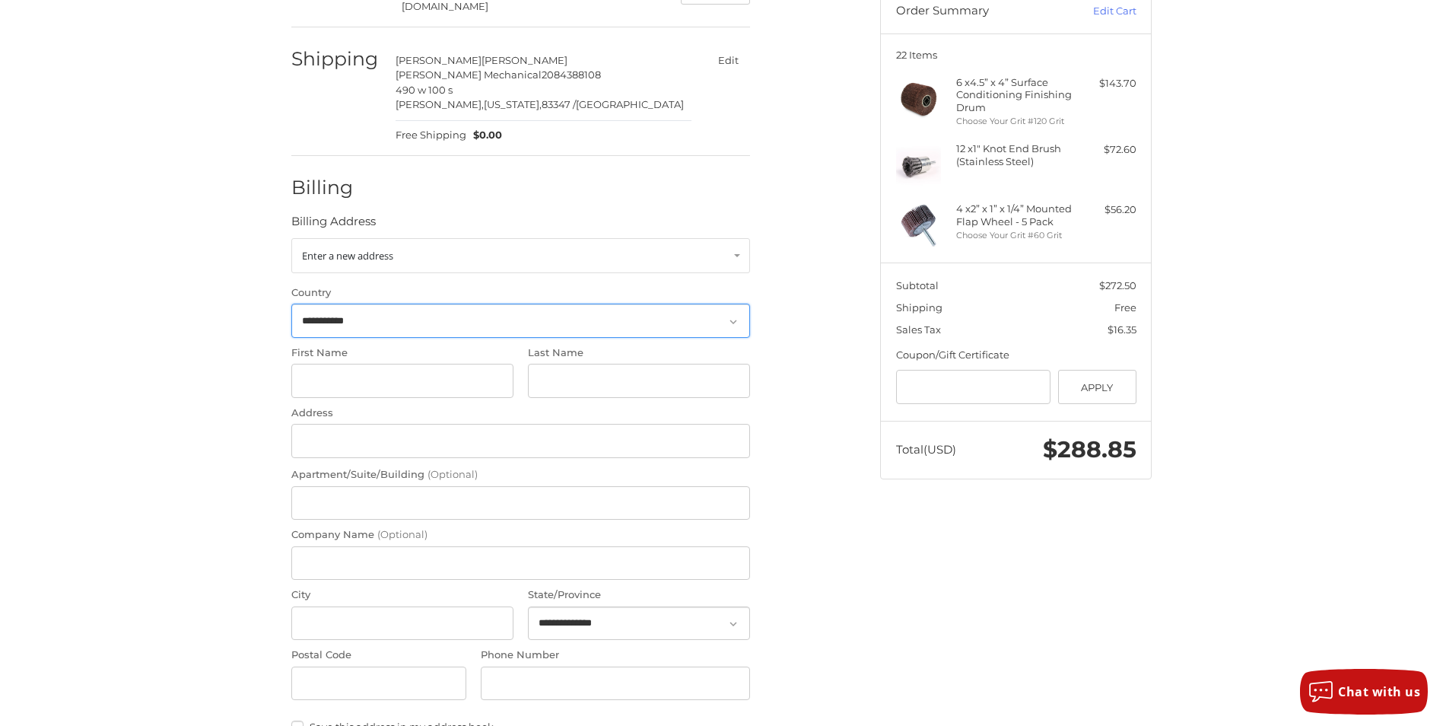
scroll to position [162, 0]
click at [721, 246] on link "Enter a new address" at bounding box center [520, 254] width 459 height 35
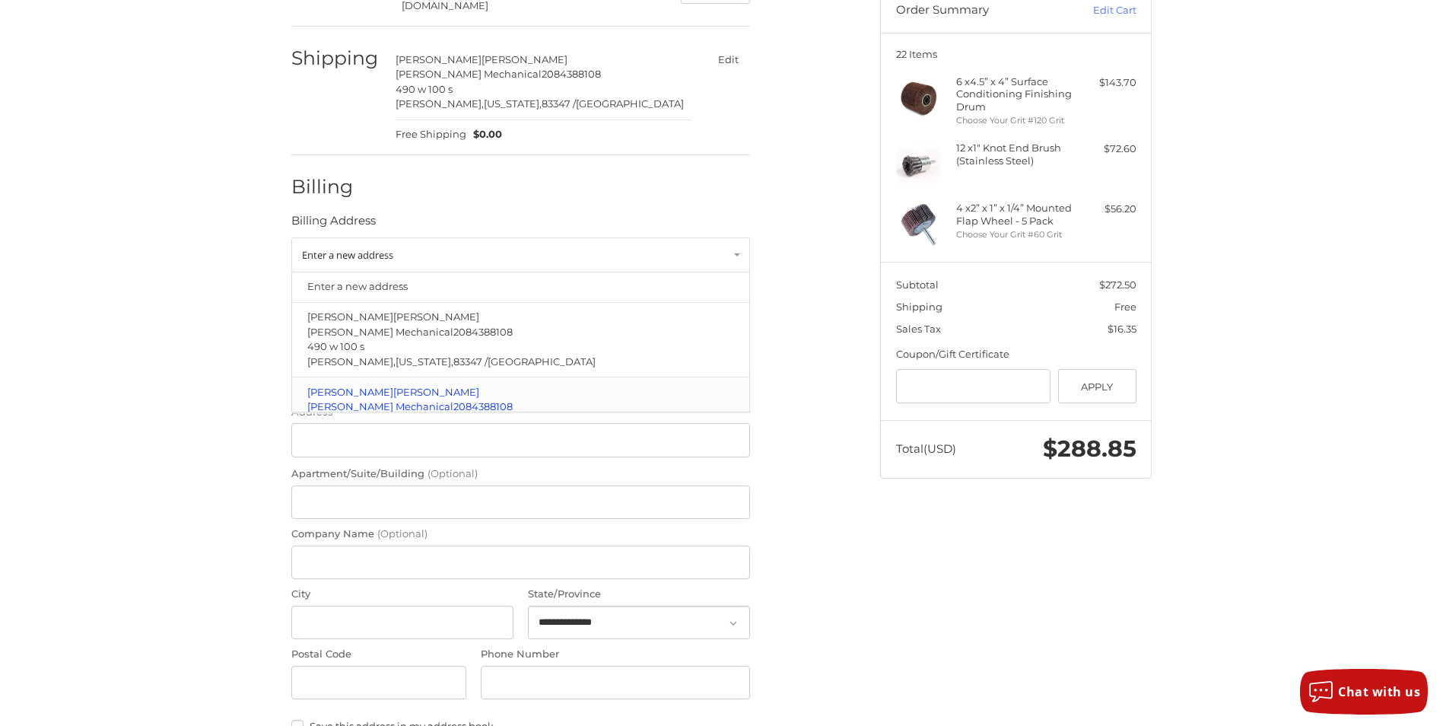
click at [393, 386] on span "PERLEY" at bounding box center [436, 392] width 86 height 12
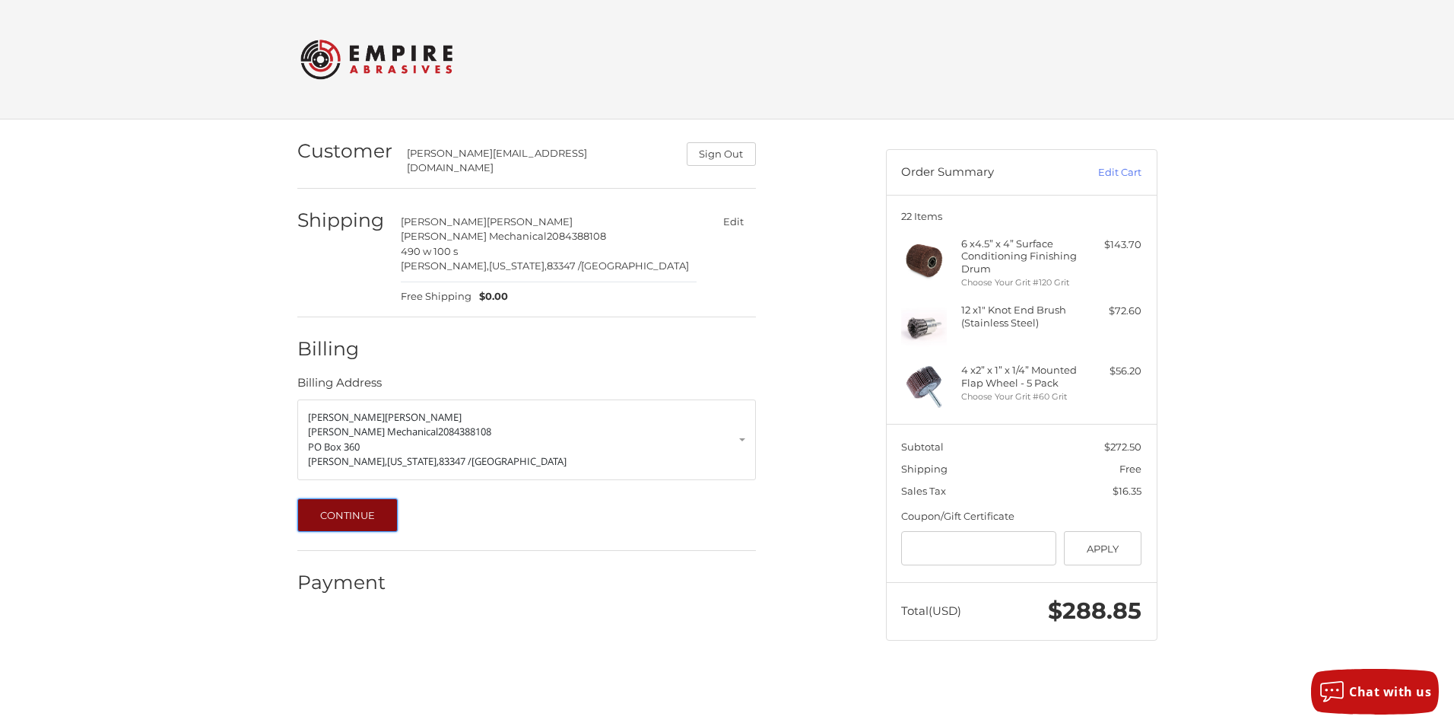
click at [340, 506] on button "Continue" at bounding box center [347, 514] width 101 height 33
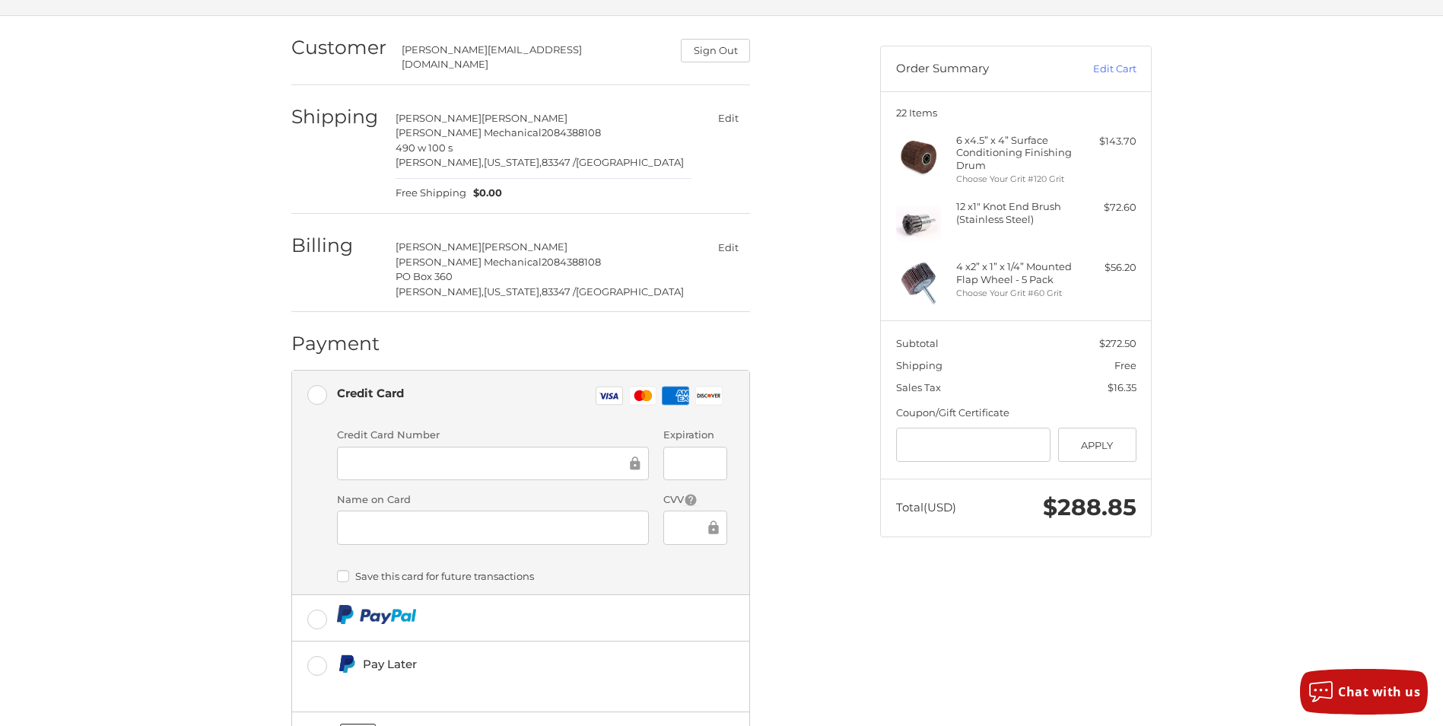
scroll to position [68, 0]
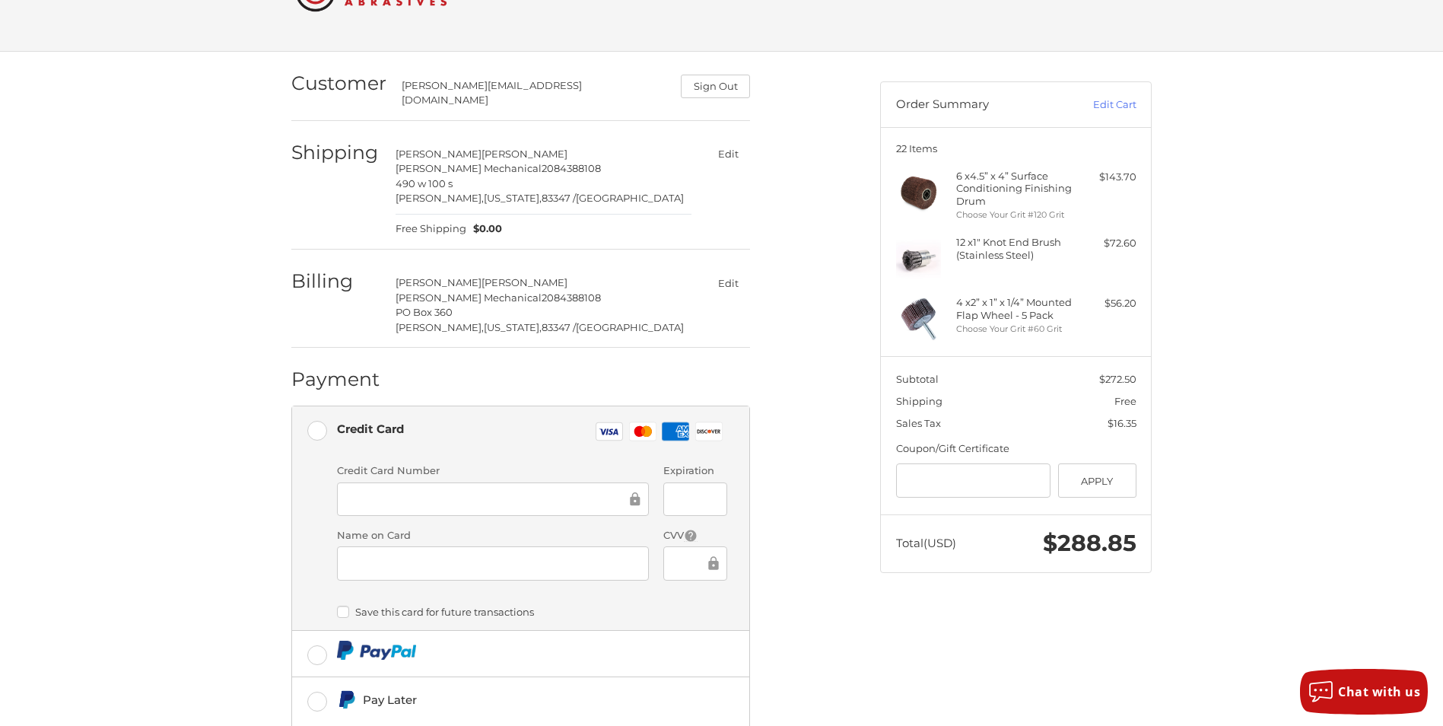
click at [175, 475] on div "Customer travis@barclaymech.com Sign Out Shipping Travis Fenstermaker Barclay M…" at bounding box center [721, 470] width 1443 height 836
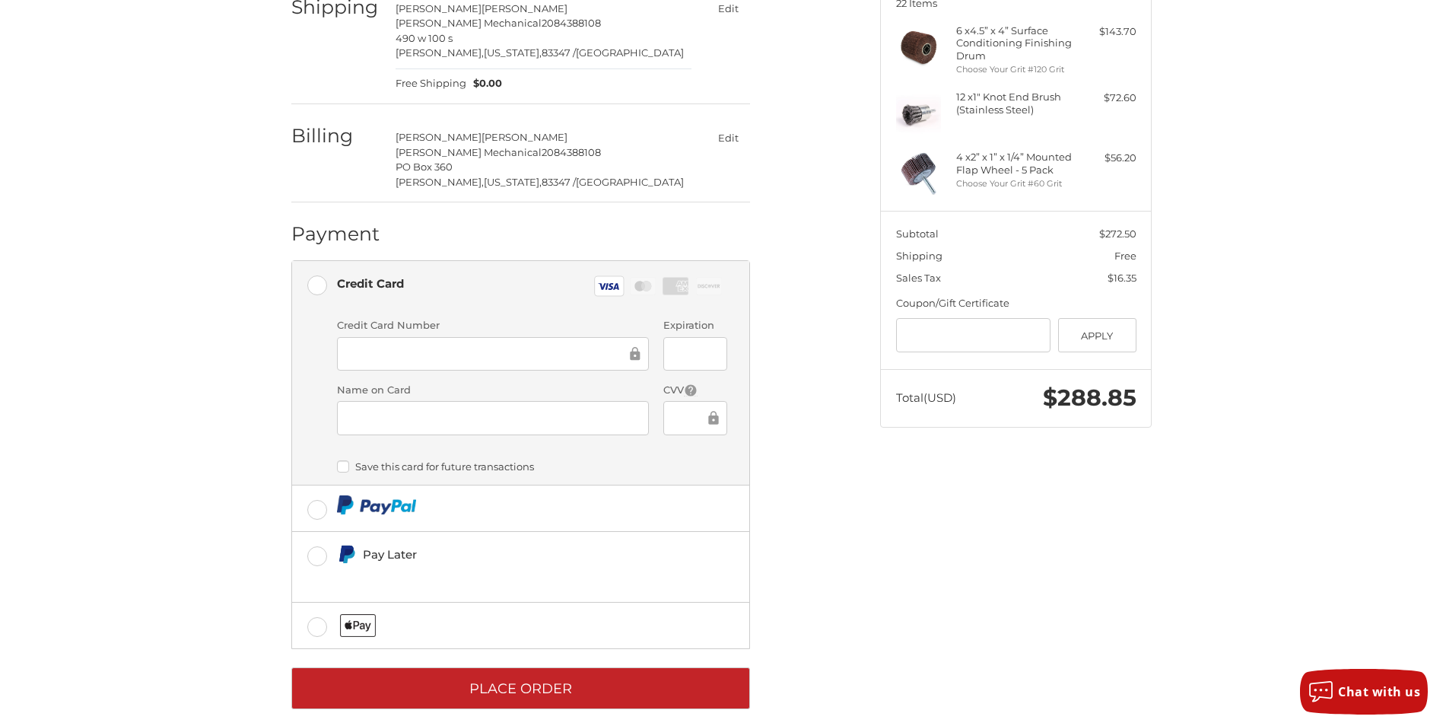
scroll to position [220, 0]
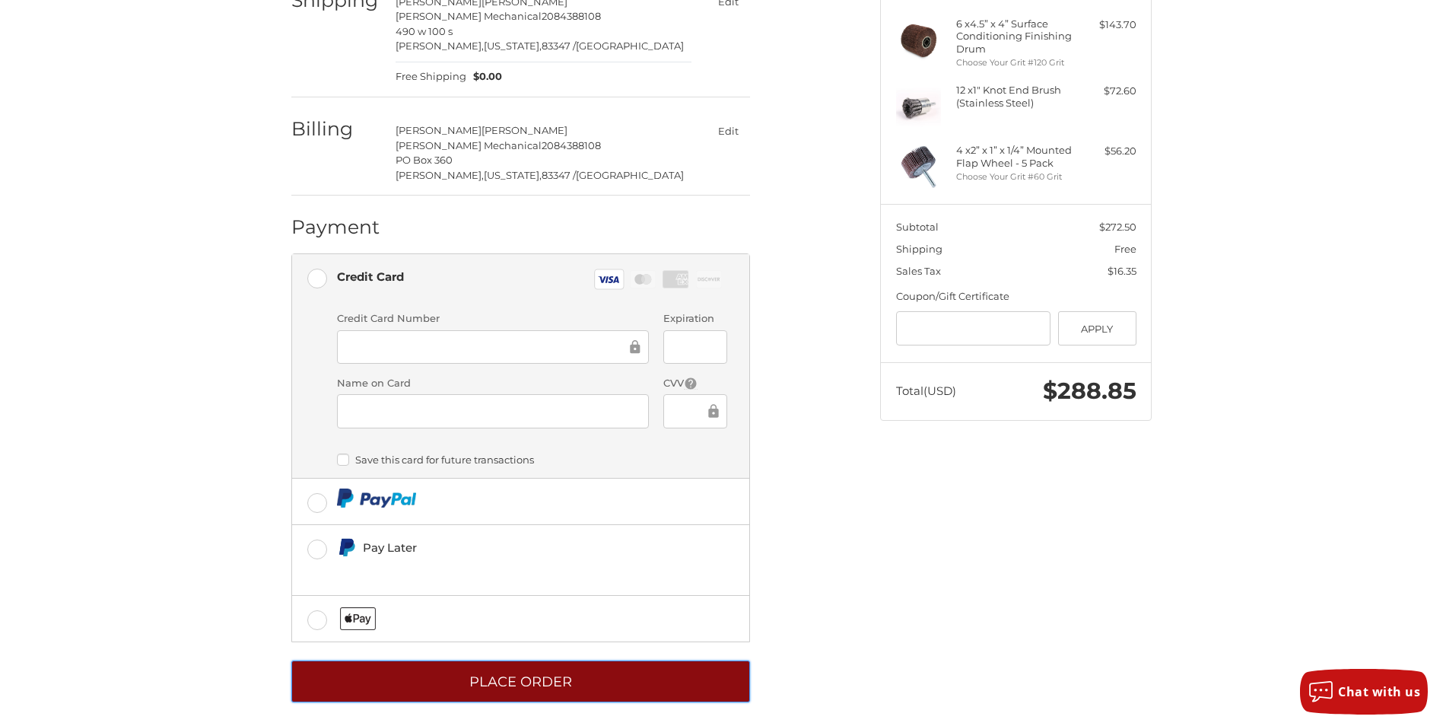
click at [462, 665] on button "Place Order" at bounding box center [520, 681] width 459 height 42
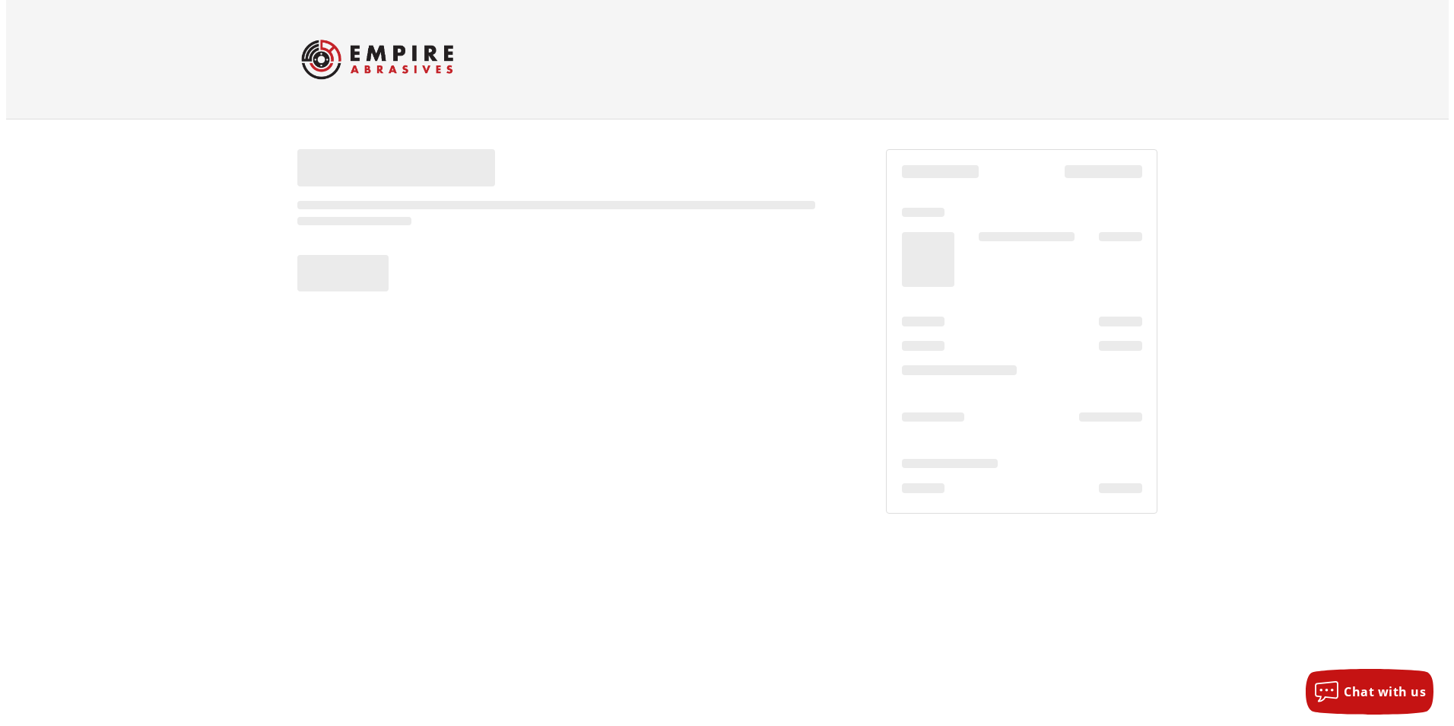
scroll to position [0, 0]
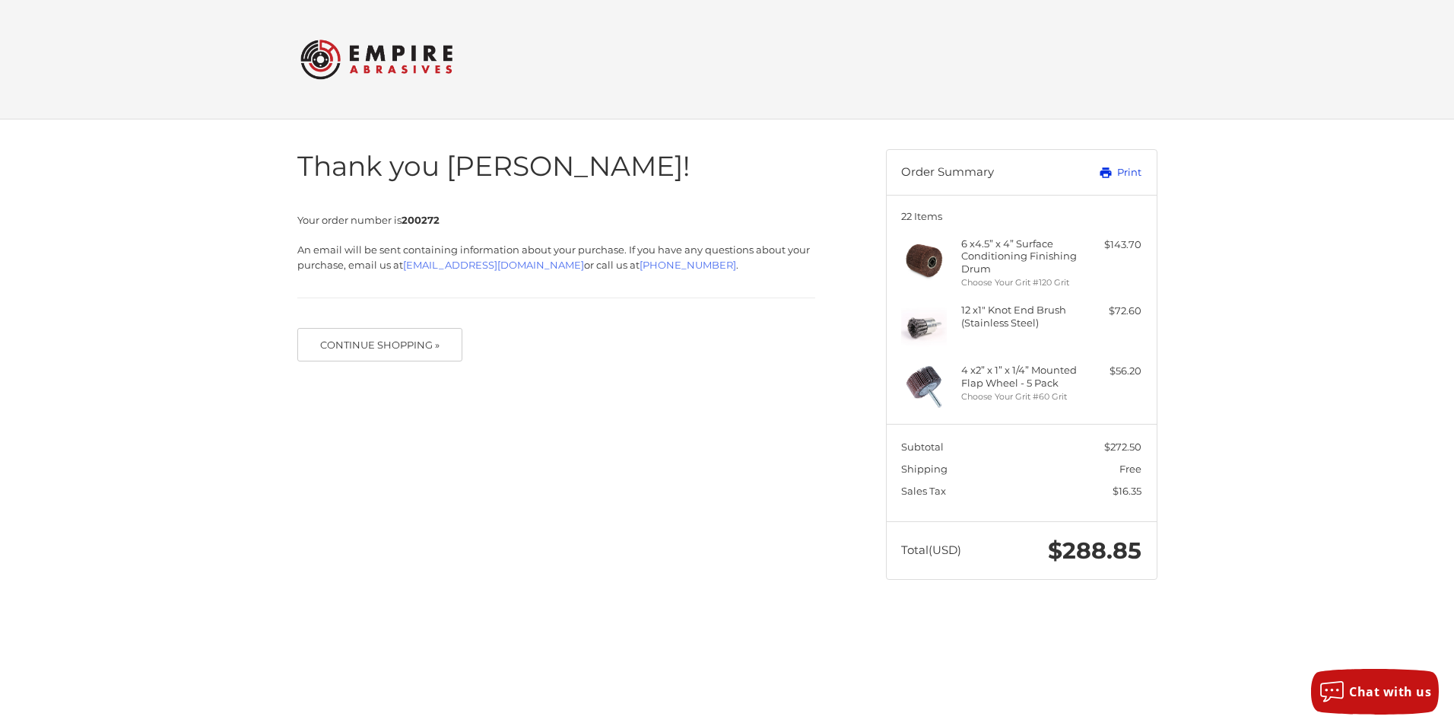
click at [1127, 170] on link "Print" at bounding box center [1103, 172] width 75 height 15
click at [390, 341] on button "Continue Shopping »" at bounding box center [380, 344] width 166 height 33
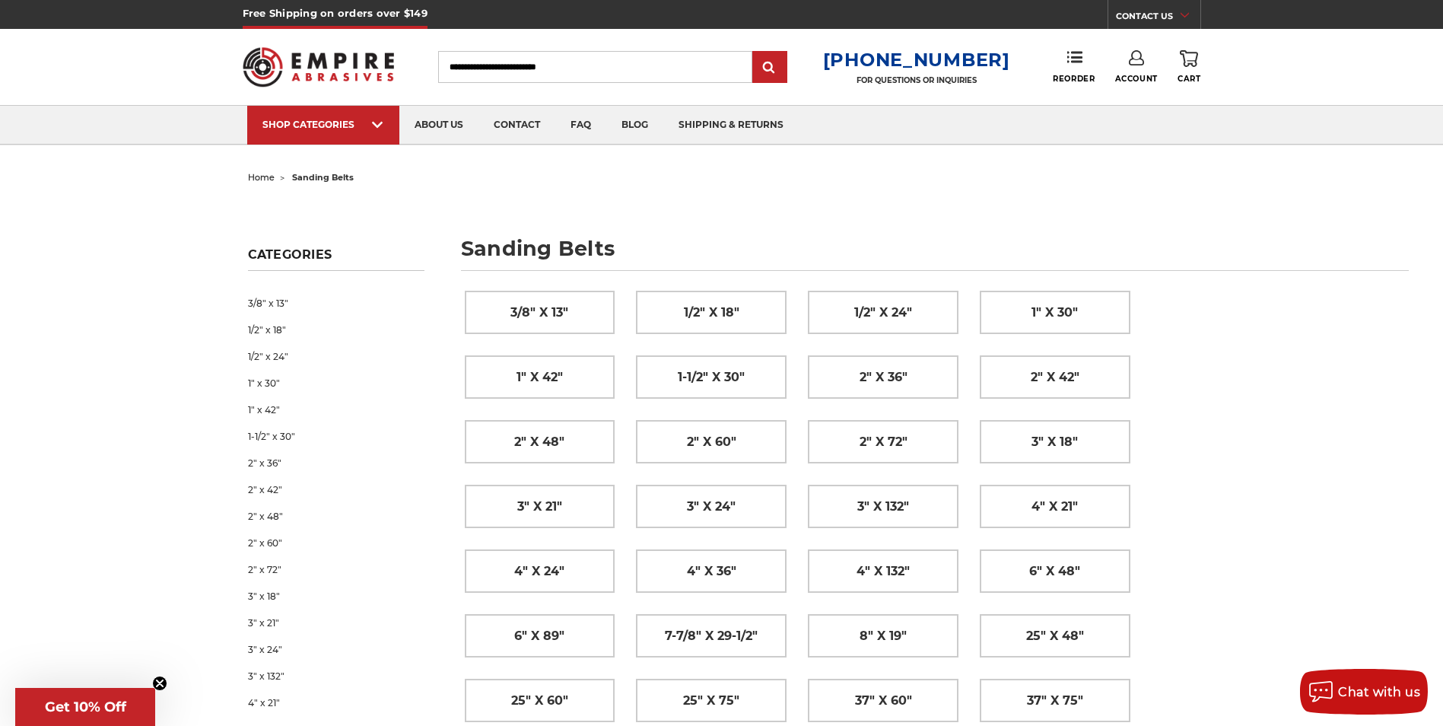
click at [356, 64] on img at bounding box center [319, 66] width 152 height 59
